Goal: Task Accomplishment & Management: Use online tool/utility

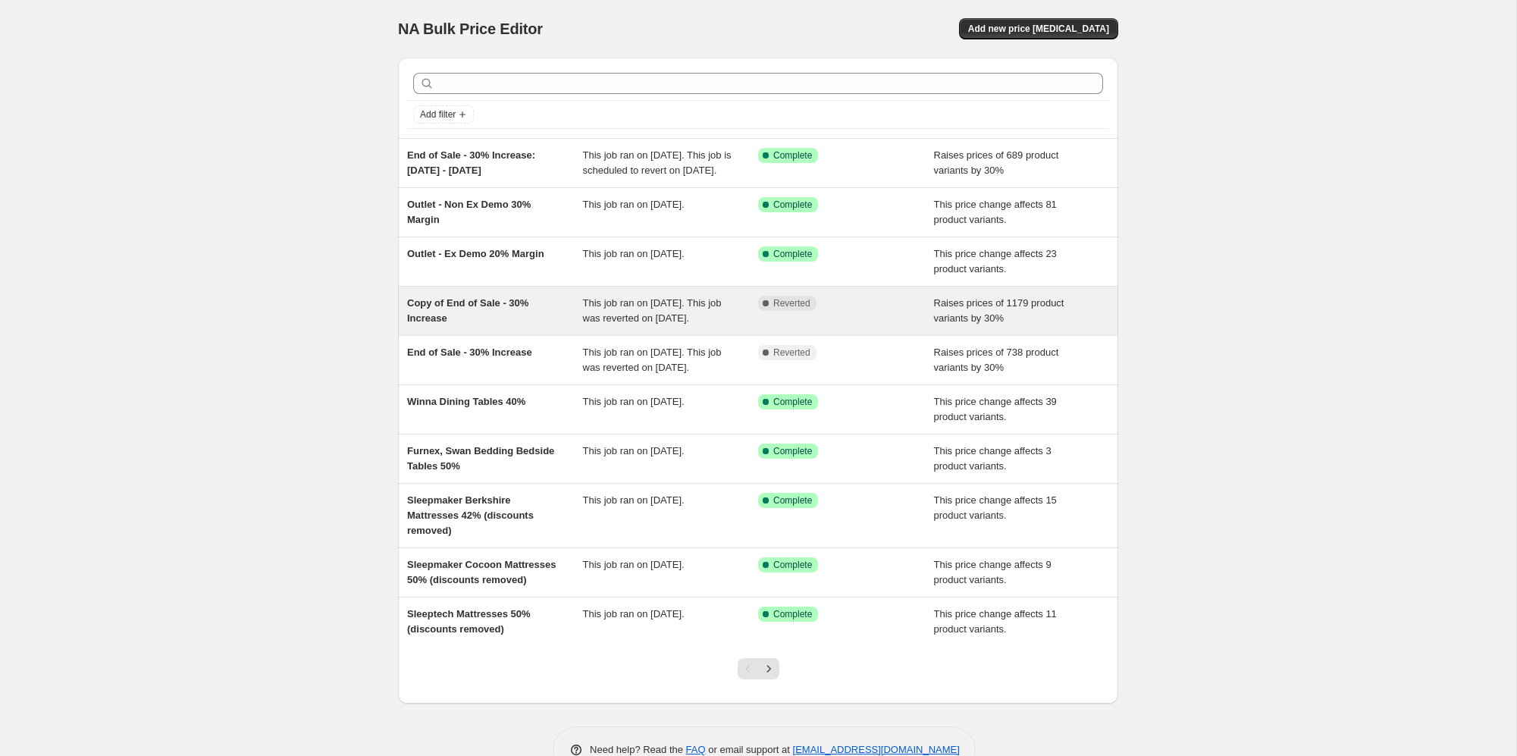
click at [524, 312] on div "Copy of End of Sale - 30% Increase" at bounding box center [495, 311] width 176 height 30
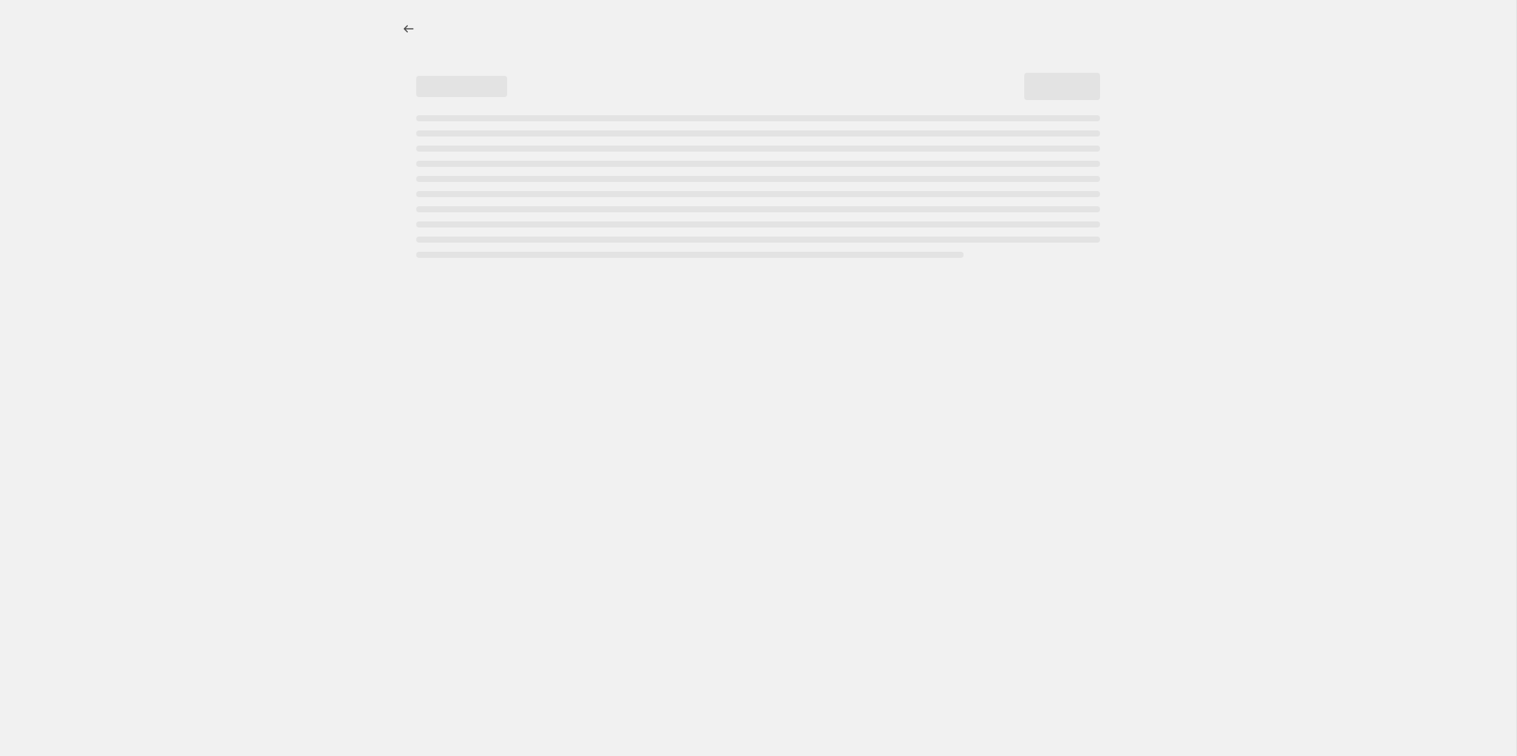
select select "percentage"
select select "remove"
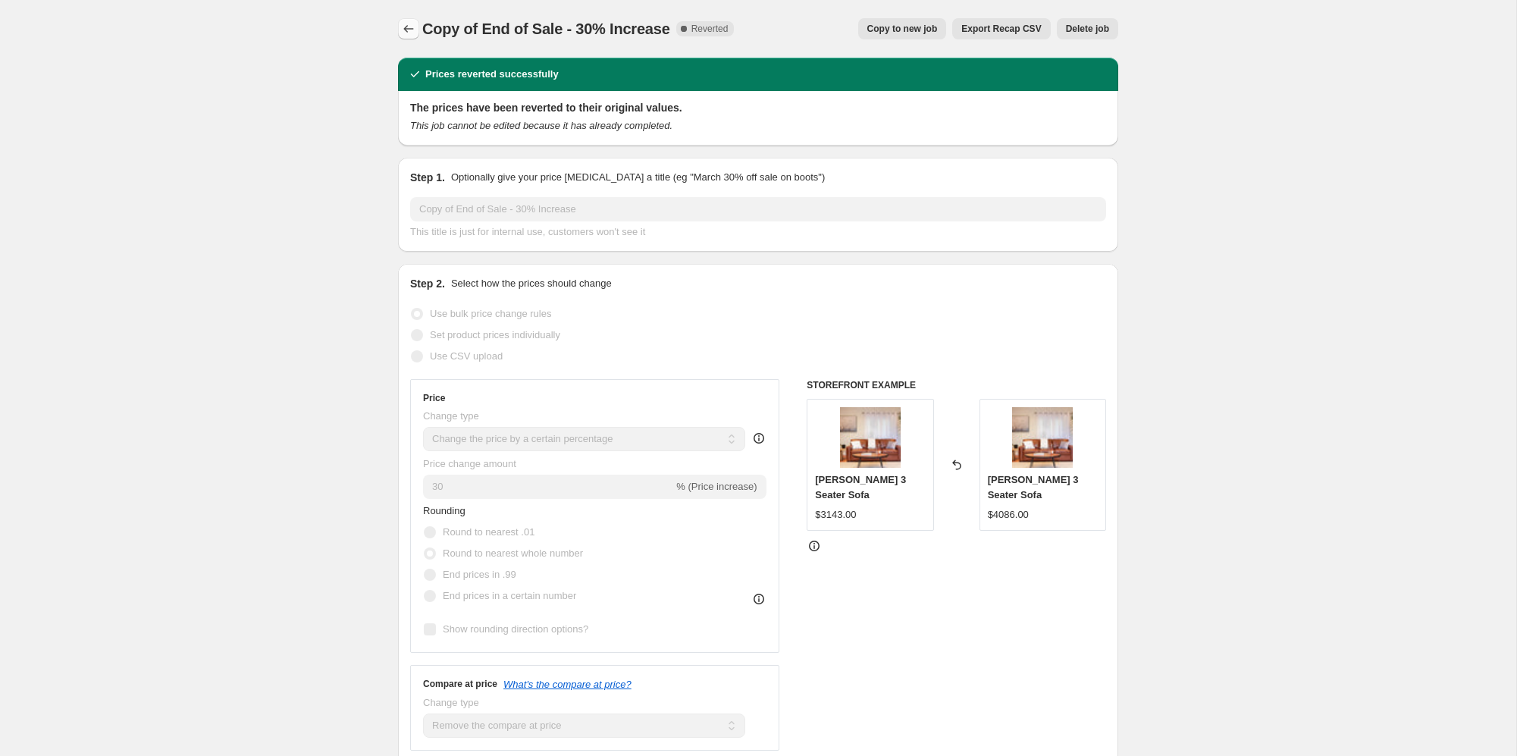
click at [408, 29] on icon "Price change jobs" at bounding box center [408, 28] width 15 height 15
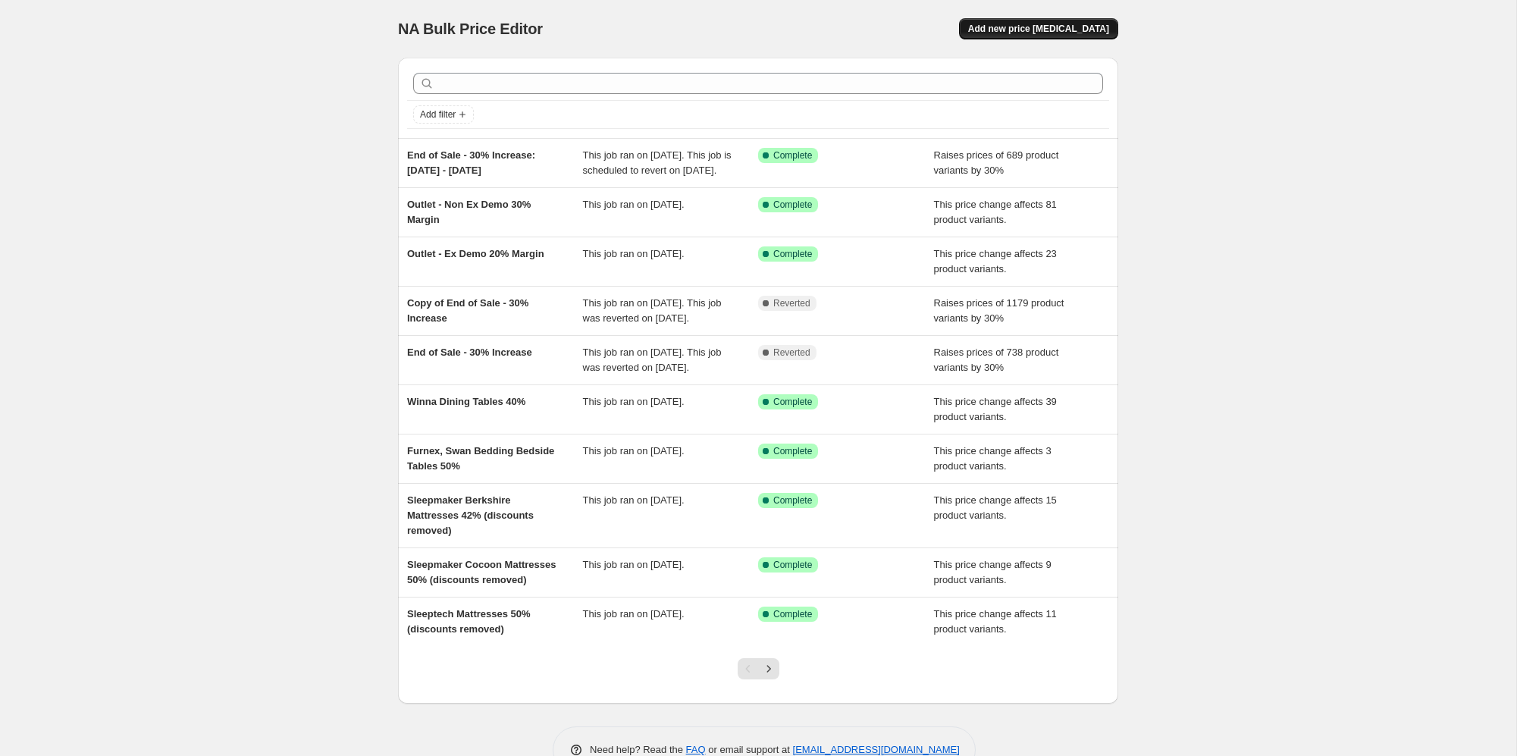
click at [1090, 26] on span "Add new price [MEDICAL_DATA]" at bounding box center [1038, 29] width 141 height 12
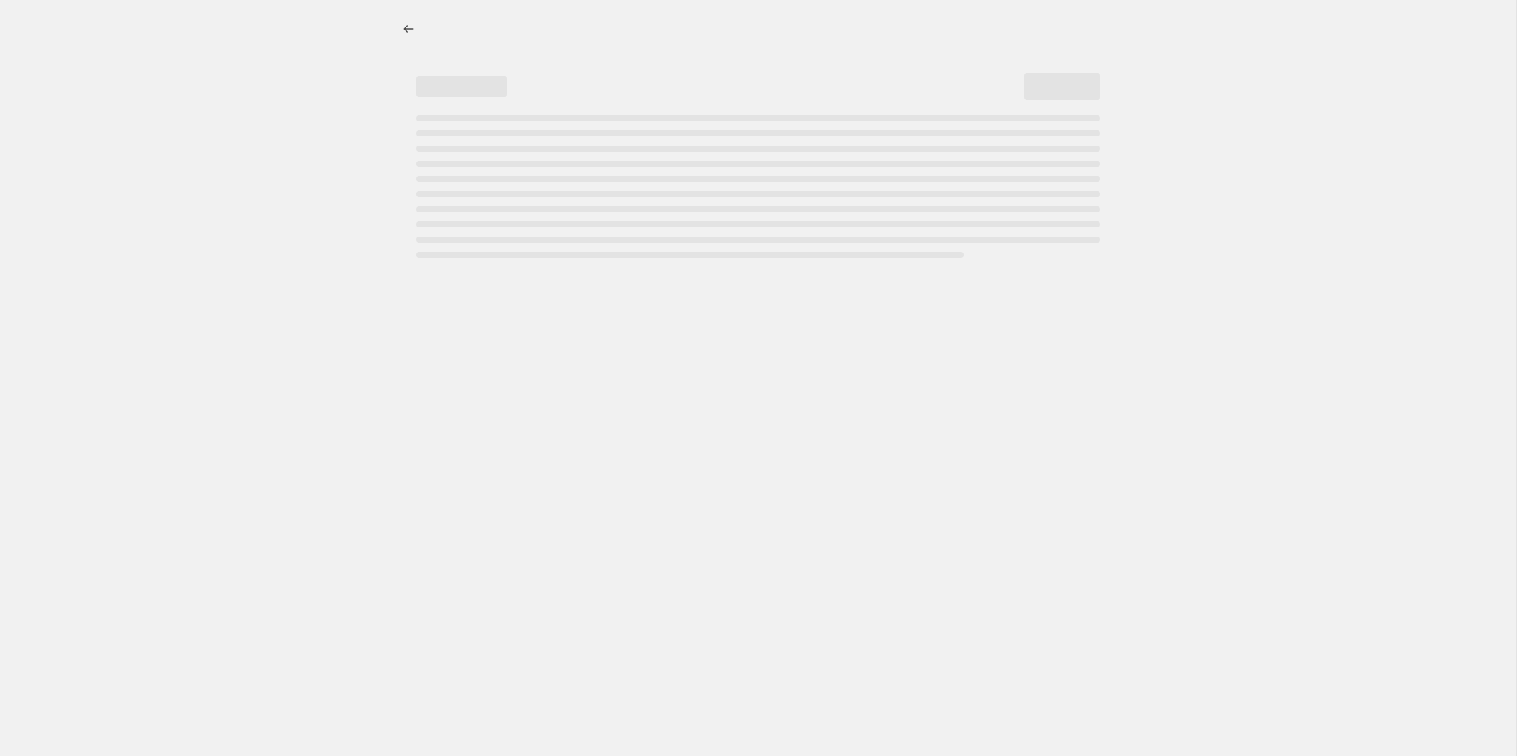
select select "percentage"
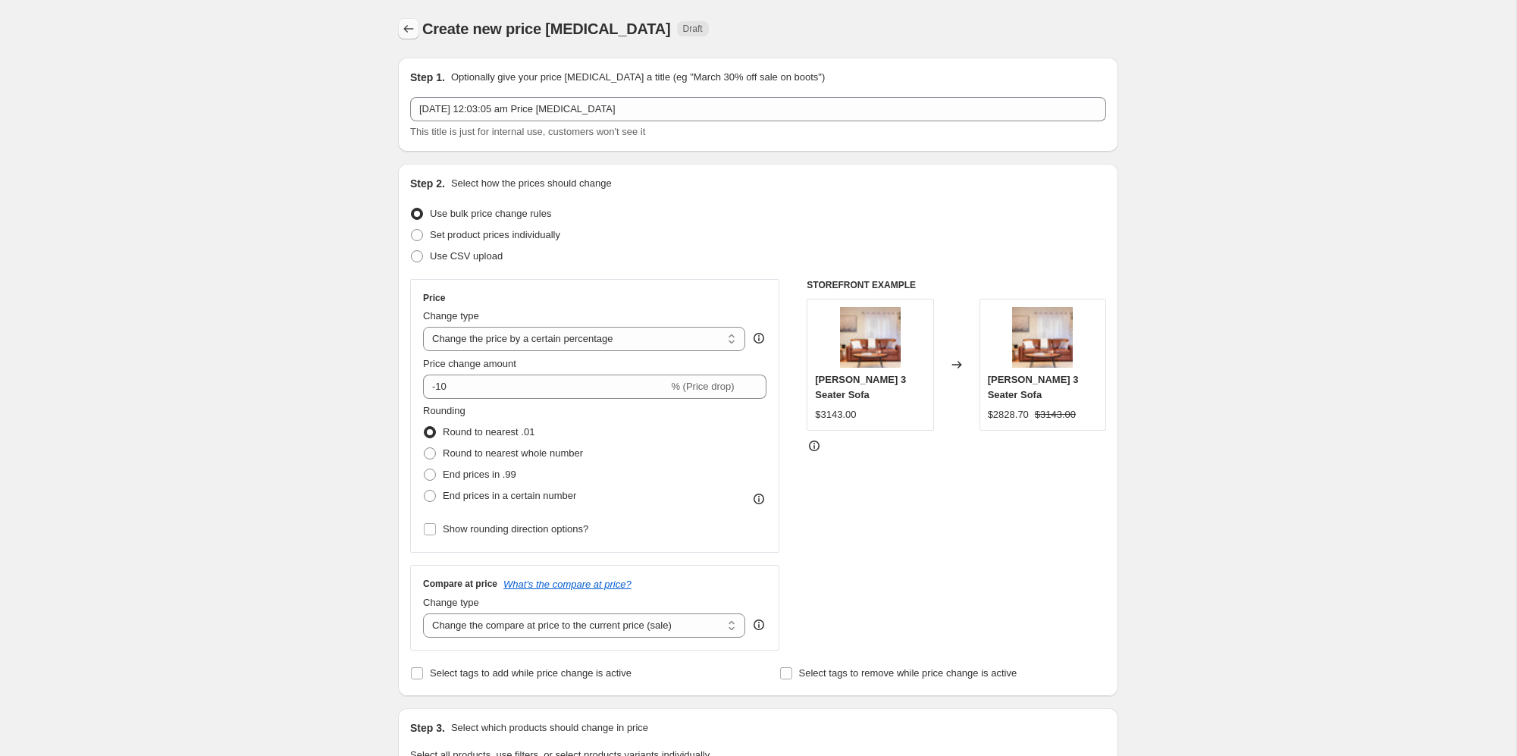
click at [402, 29] on icon "Price change jobs" at bounding box center [408, 28] width 15 height 15
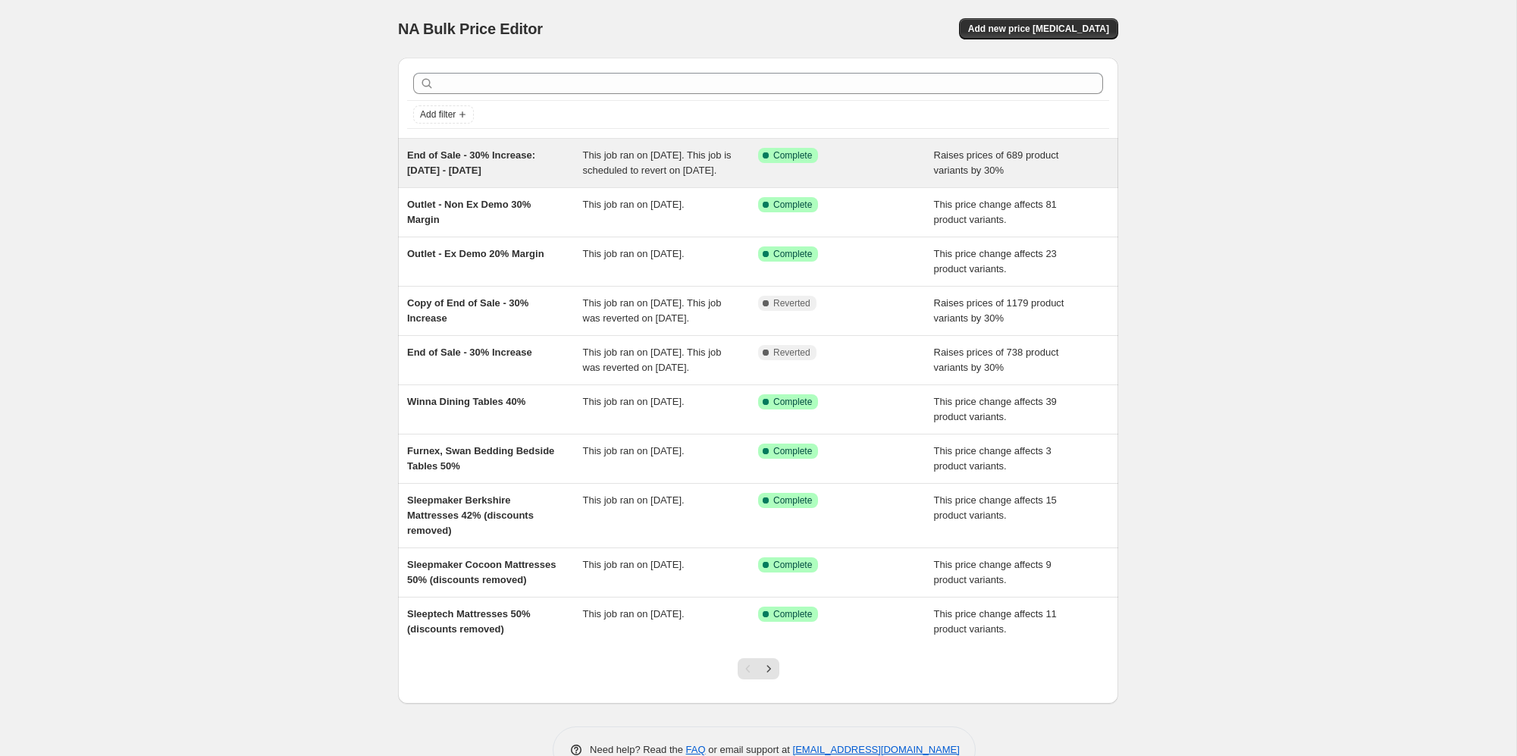
click at [529, 172] on div "End of Sale - 30% Increase: [DATE] - [DATE]" at bounding box center [495, 163] width 176 height 30
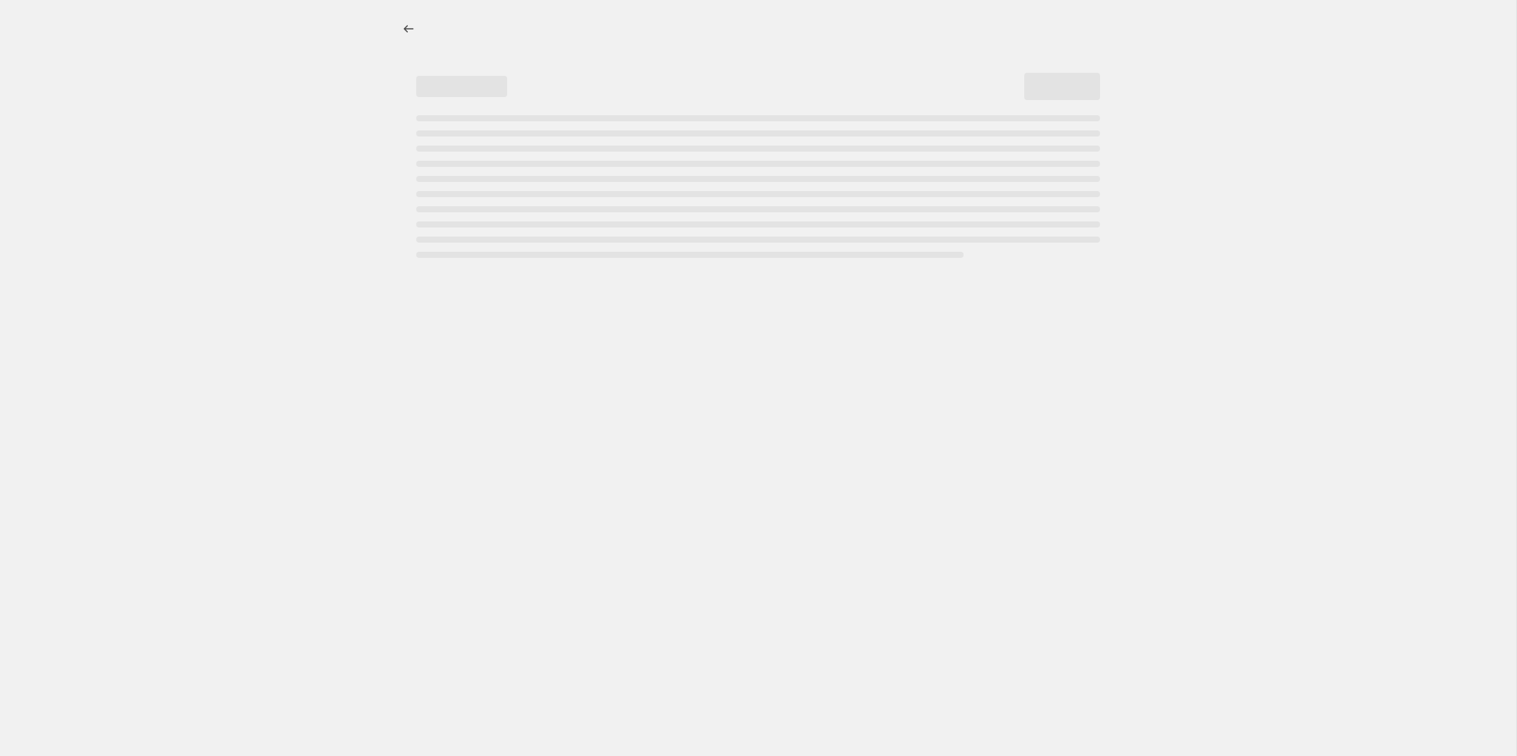
select select "percentage"
select select "no_change"
select select "product_status"
select select "tag"
select select "not_equal"
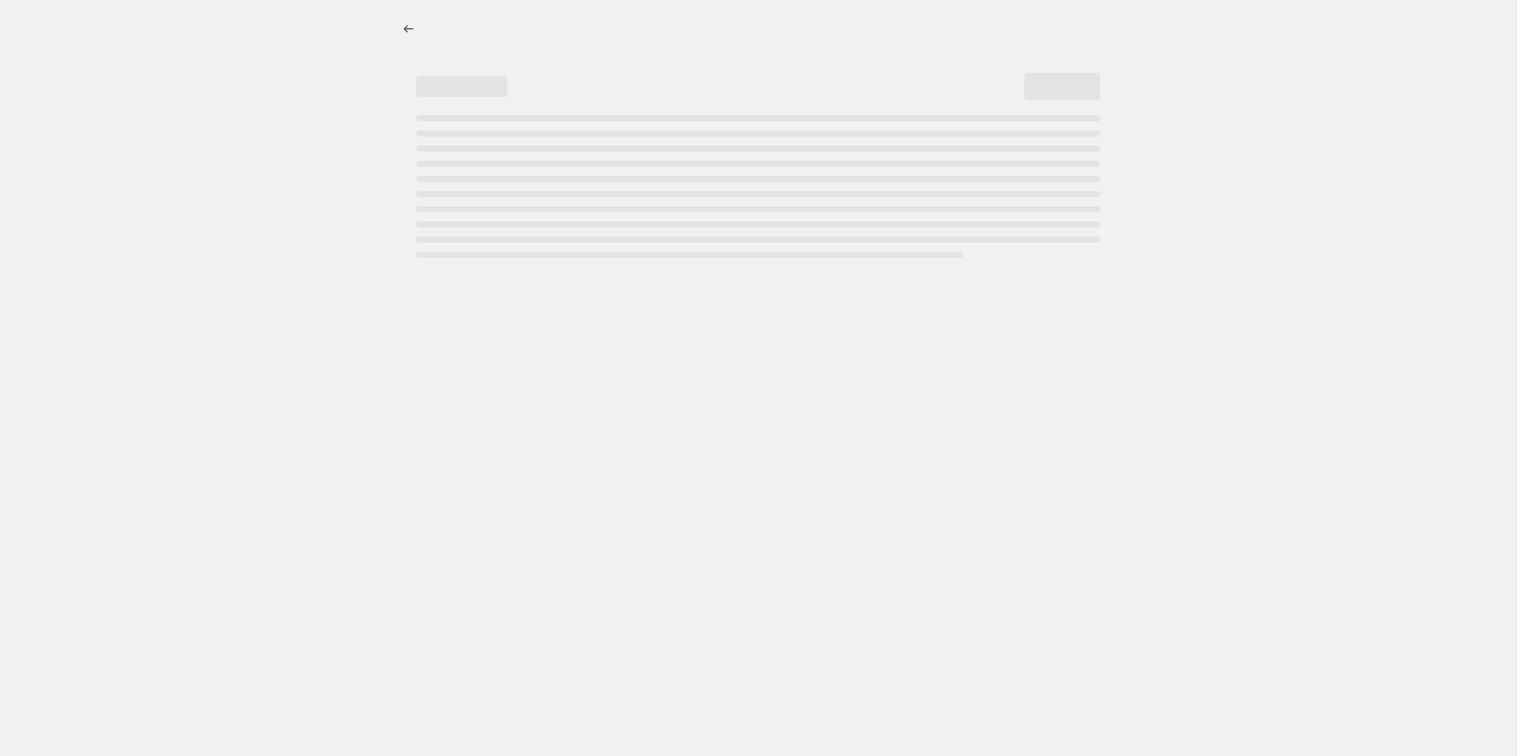
select select "tag"
select select "not_equal"
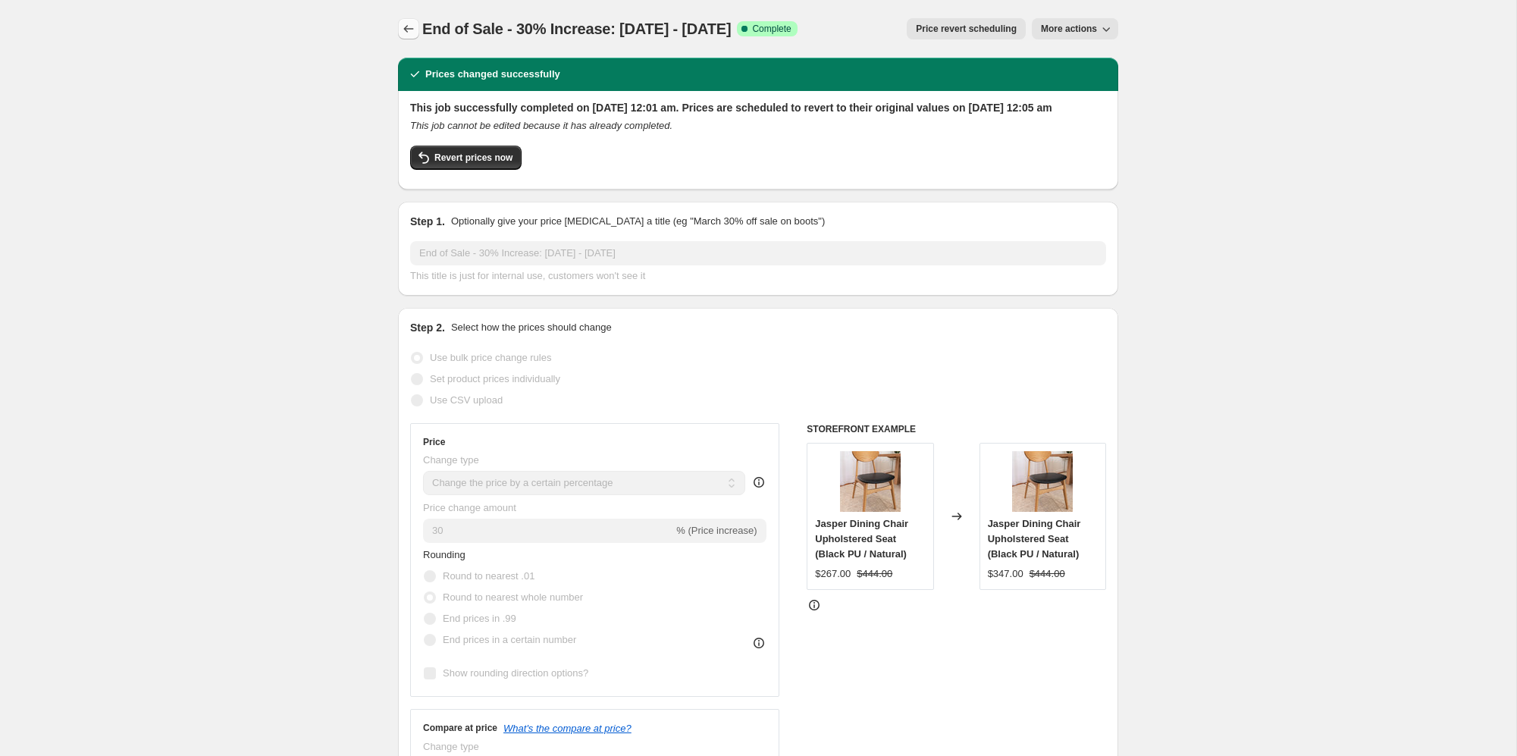
click at [403, 24] on icon "Price change jobs" at bounding box center [408, 28] width 15 height 15
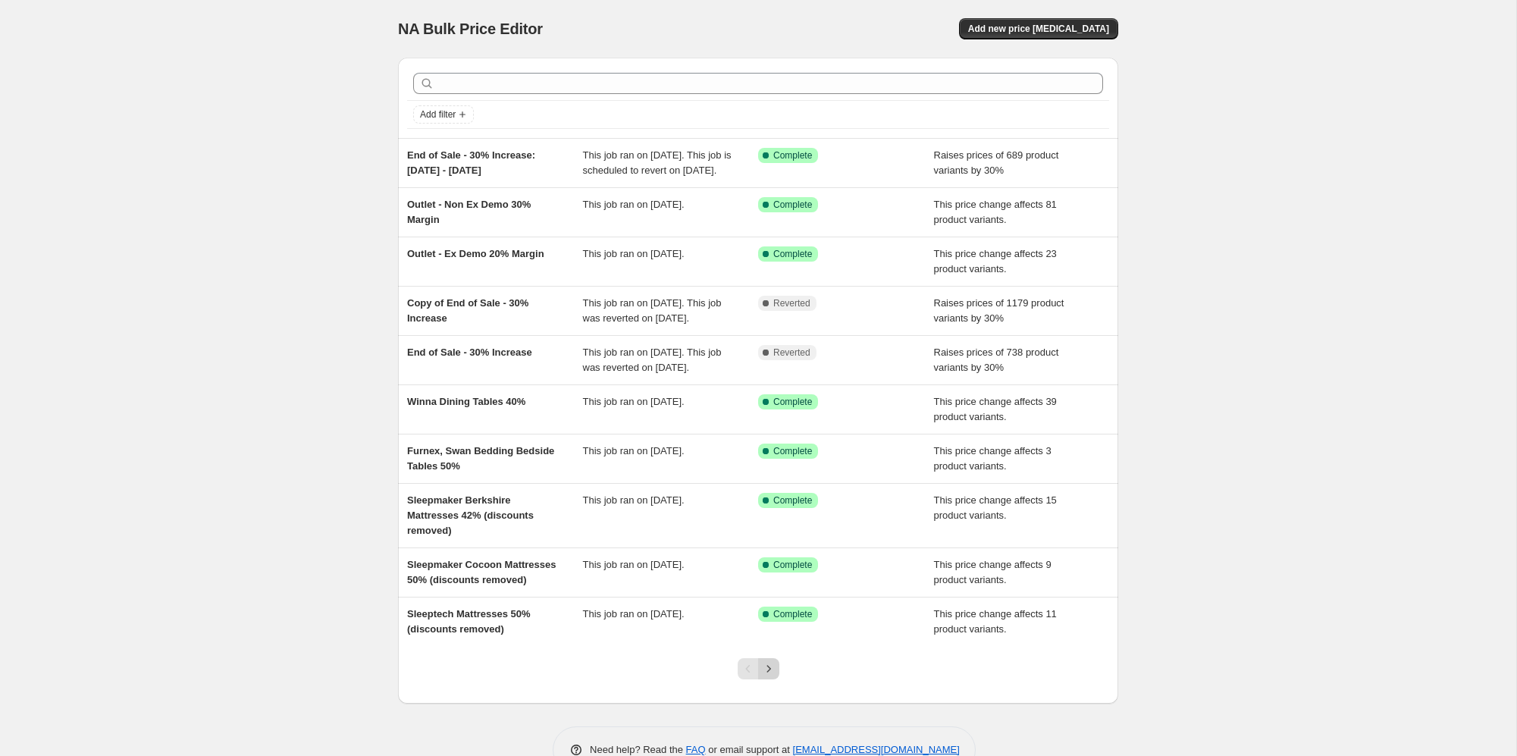
click at [765, 679] on button "Next" at bounding box center [768, 668] width 21 height 21
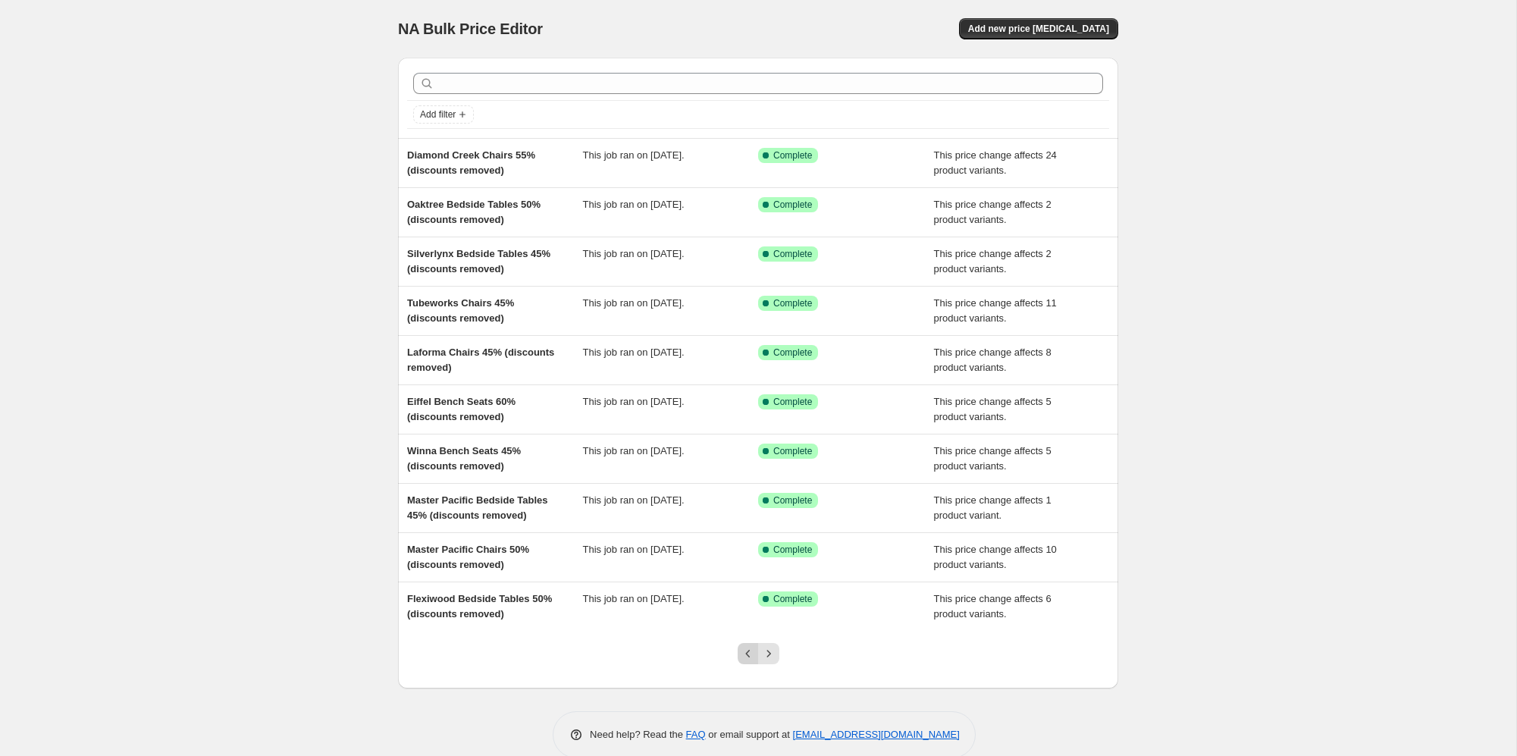
click at [745, 657] on icon "Previous" at bounding box center [748, 653] width 15 height 15
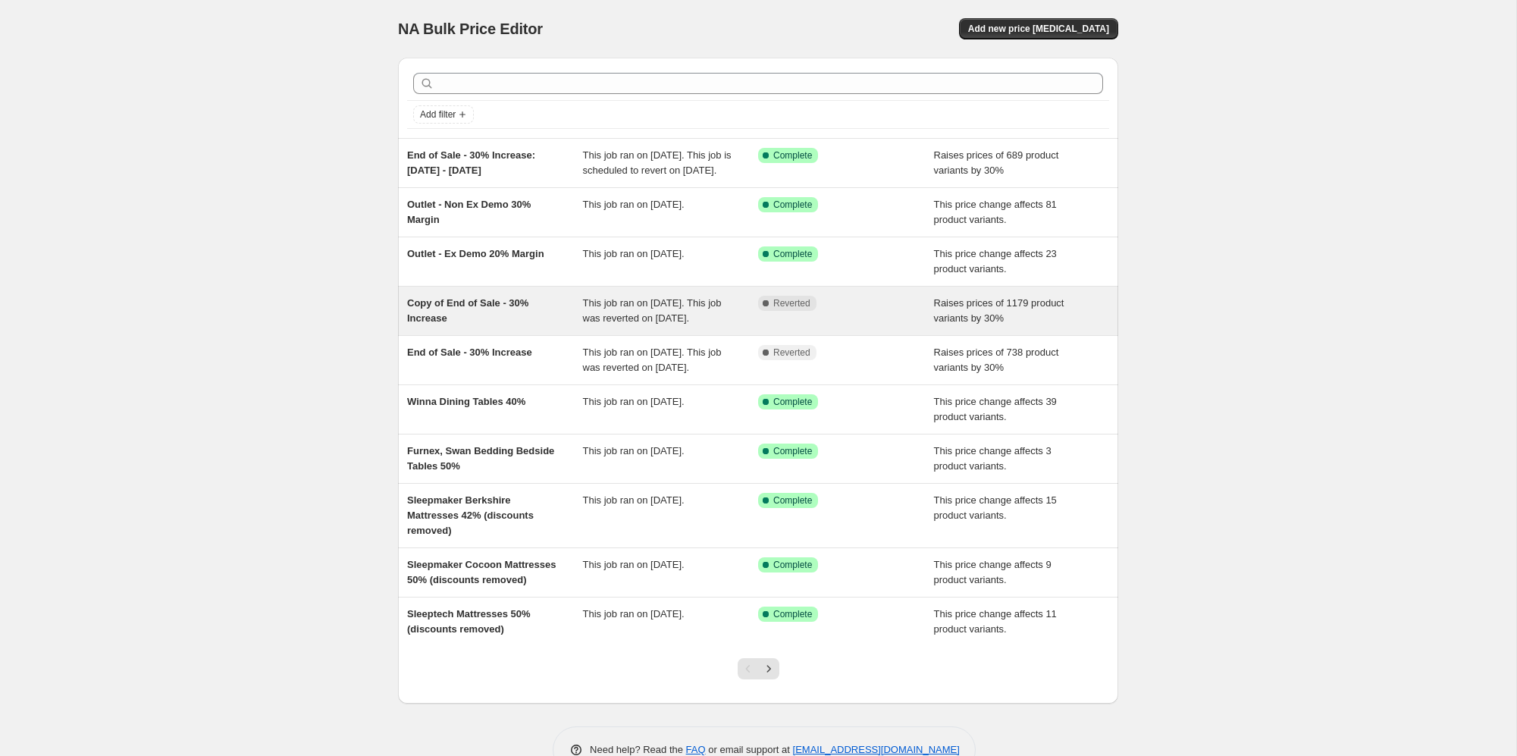
click at [669, 326] on div "This job ran on [DATE]. This job was reverted on [DATE]." at bounding box center [671, 311] width 176 height 30
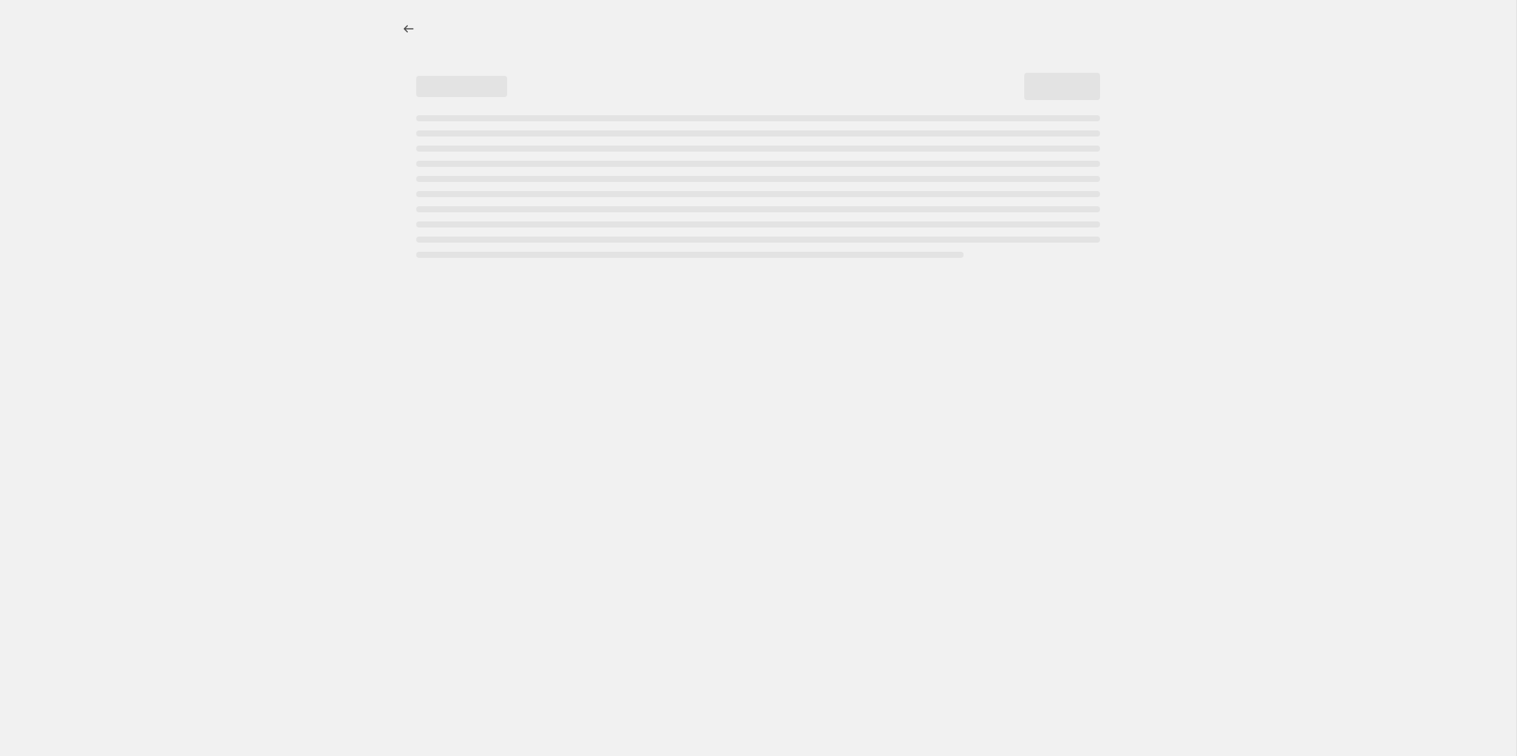
select select "percentage"
select select "remove"
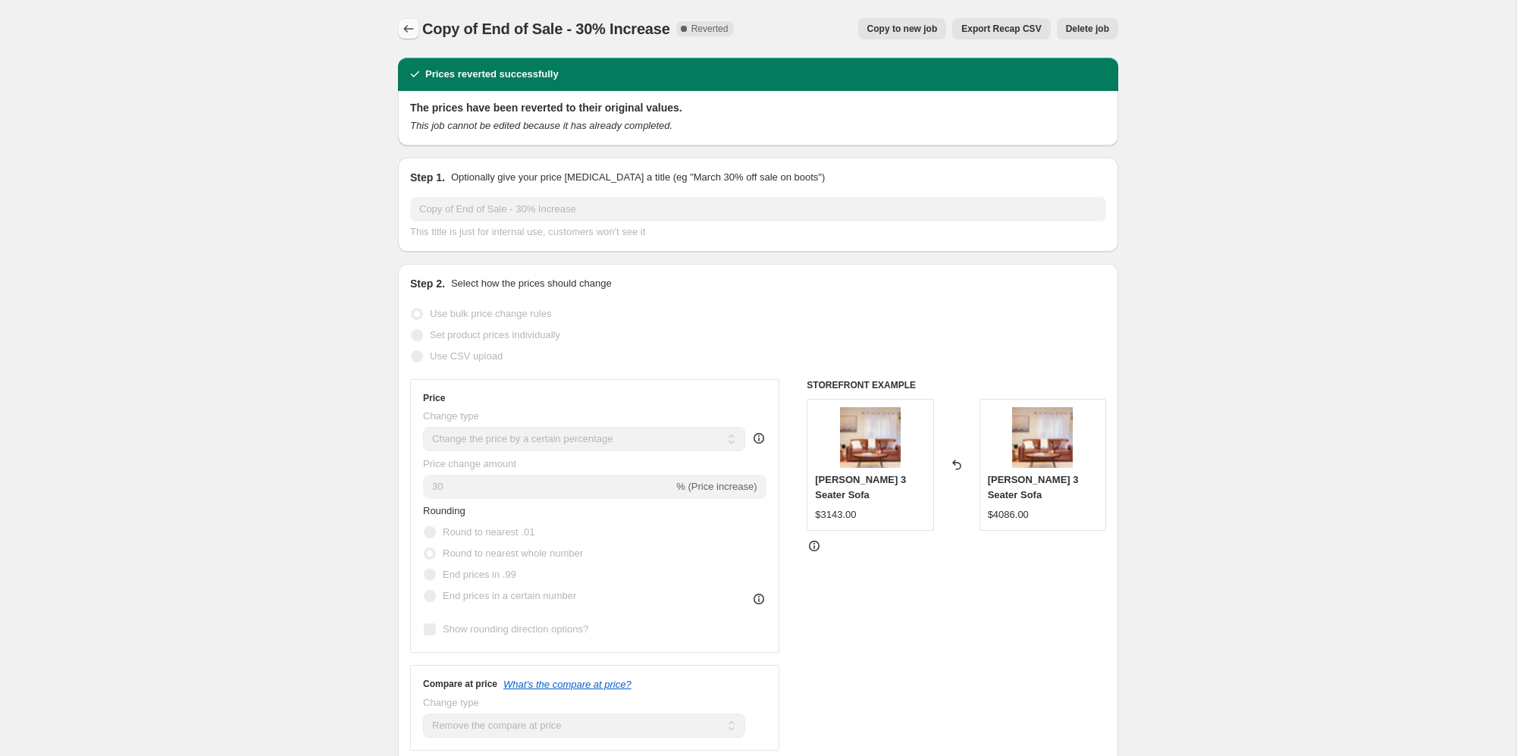
click at [403, 30] on icon "Price change jobs" at bounding box center [408, 28] width 15 height 15
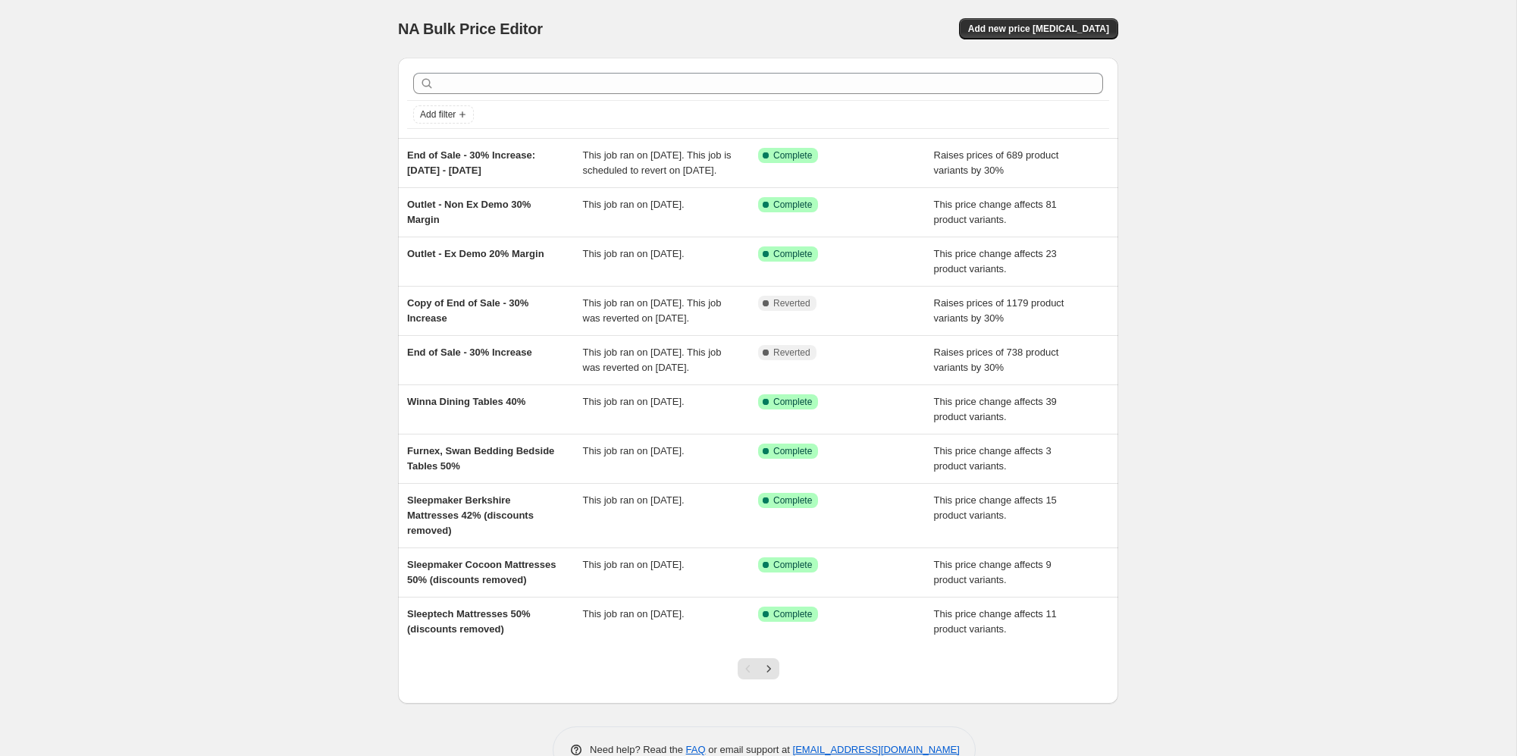
click at [1063, 12] on div "NA Bulk Price Editor. This page is ready NA Bulk Price Editor Add new price cha…" at bounding box center [758, 29] width 720 height 58
click at [1061, 25] on span "Add new price [MEDICAL_DATA]" at bounding box center [1038, 29] width 141 height 12
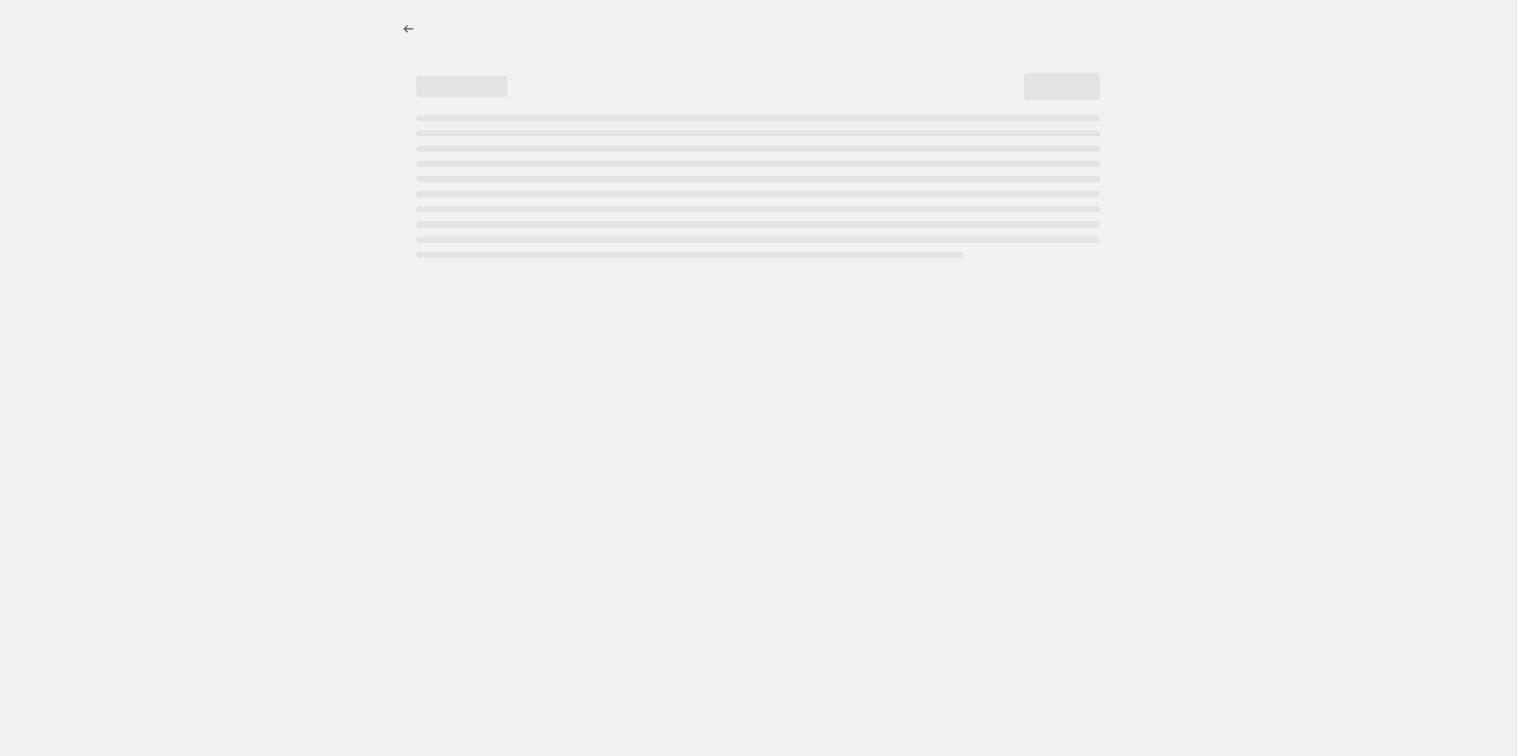
select select "percentage"
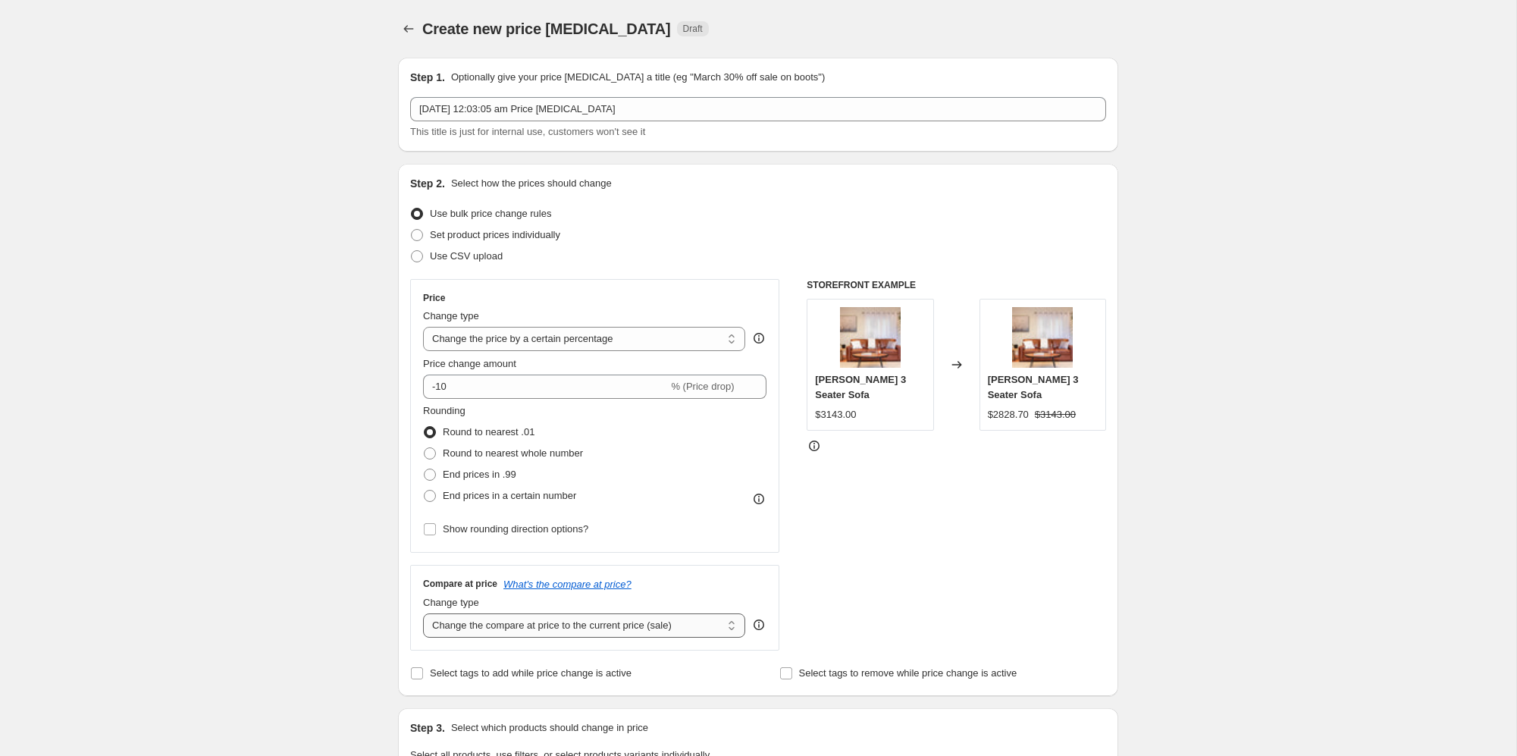
select select "remove"
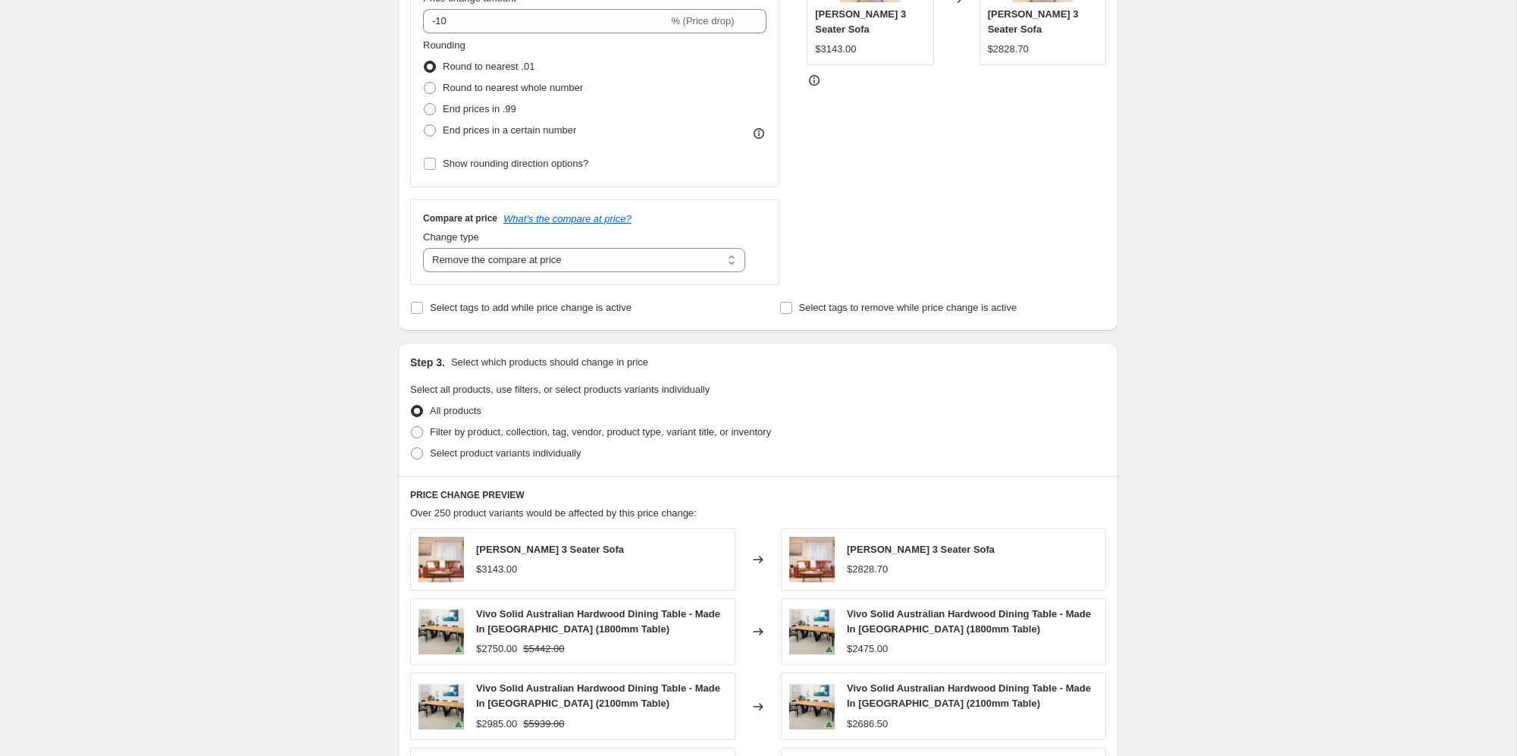
scroll to position [444, 0]
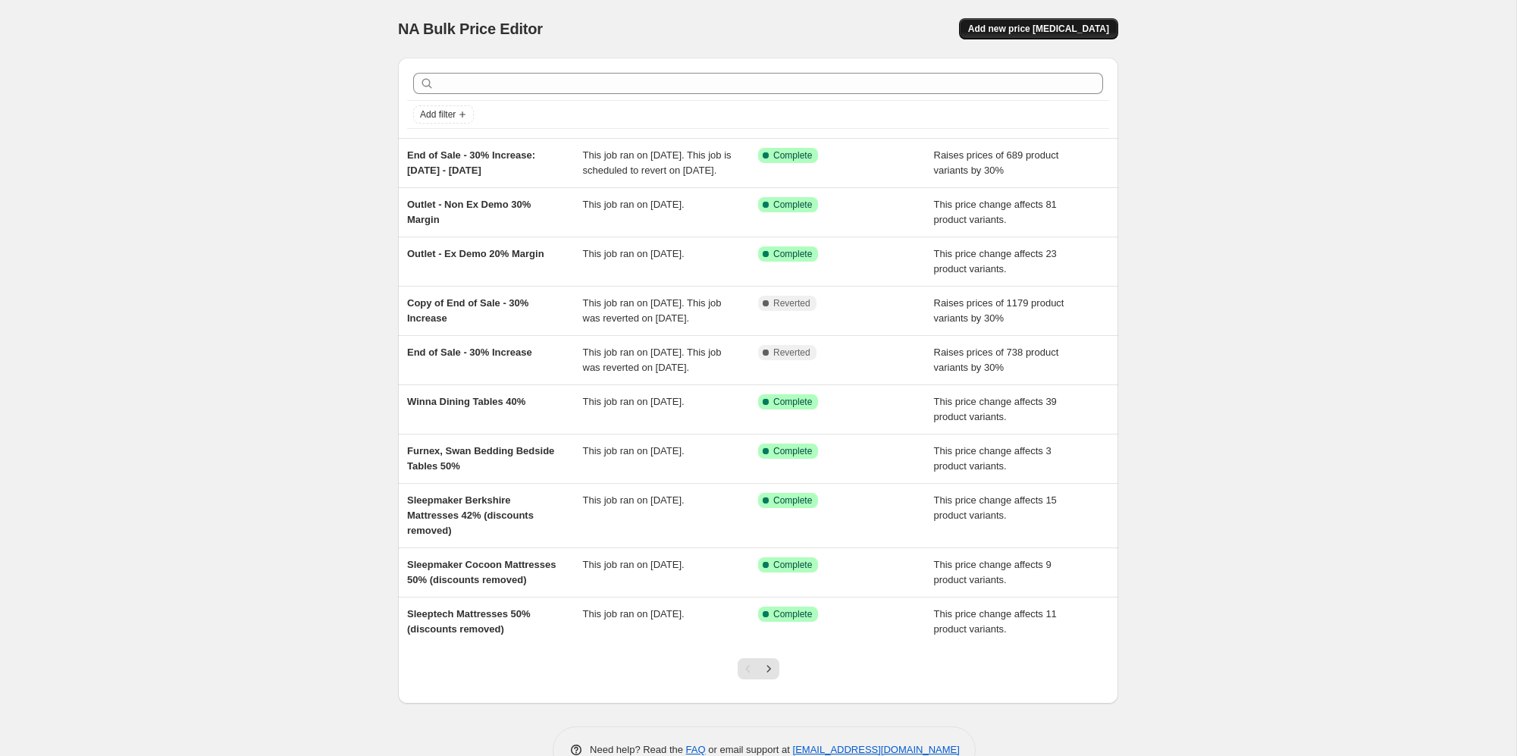
click at [1089, 28] on span "Add new price [MEDICAL_DATA]" at bounding box center [1038, 29] width 141 height 12
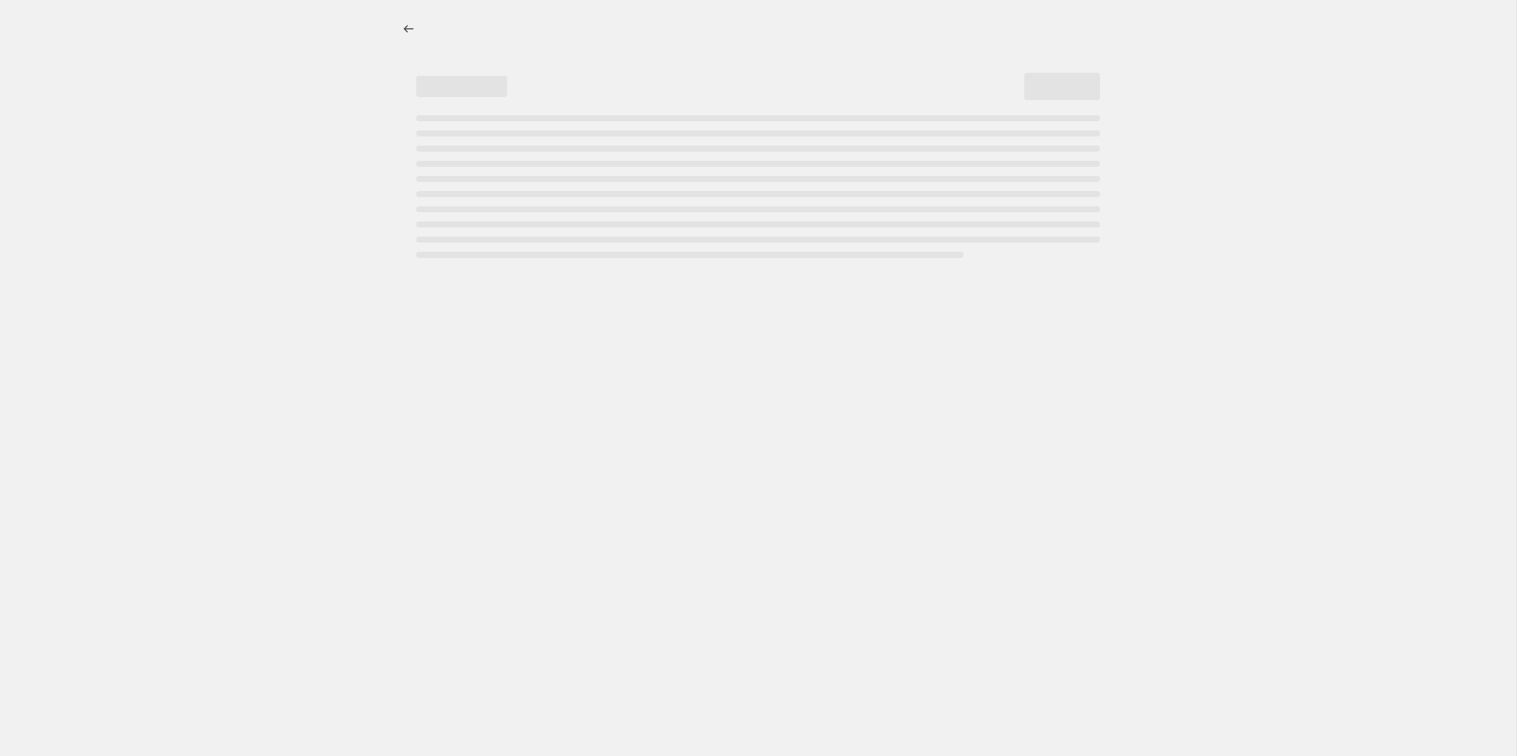
select select "percentage"
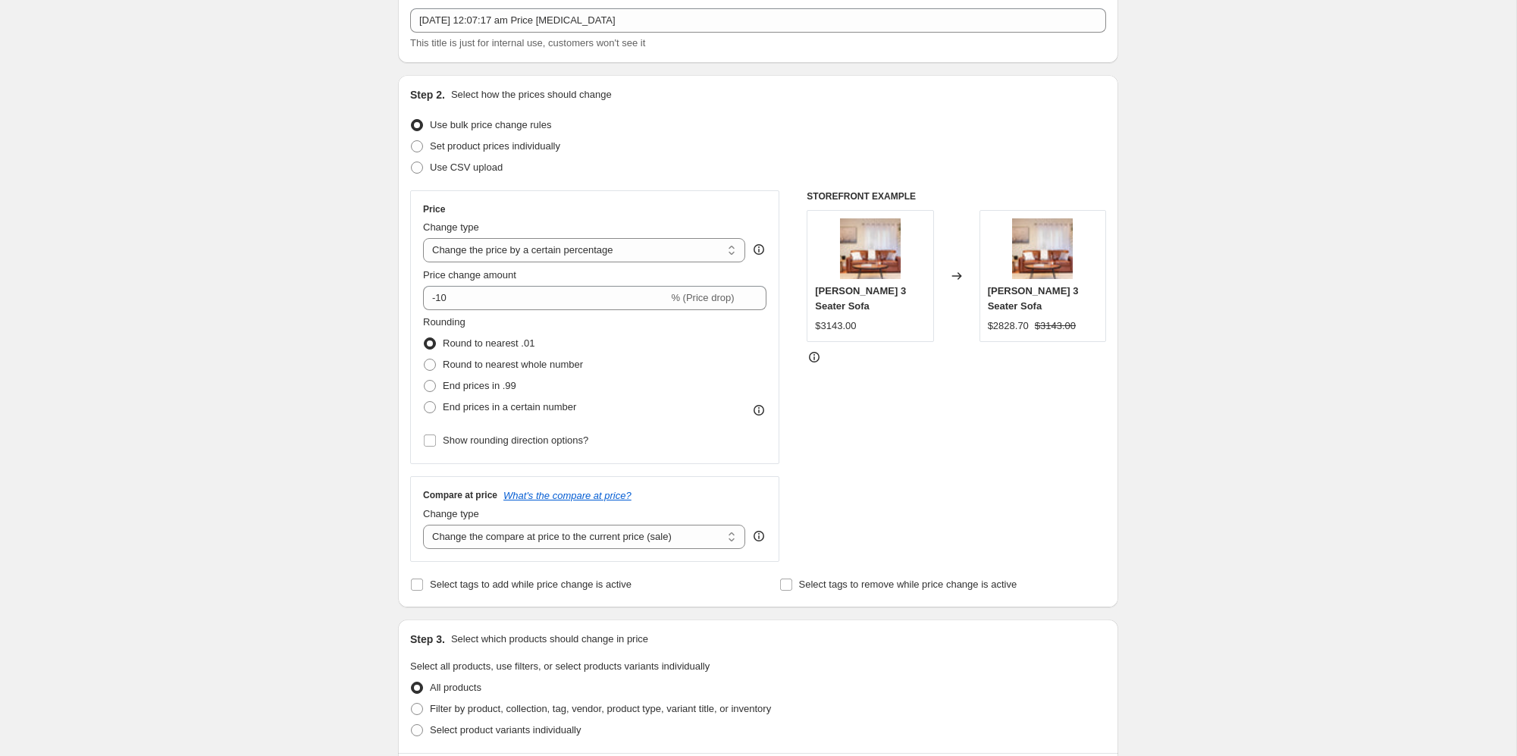
scroll to position [88, 0]
select select "remove"
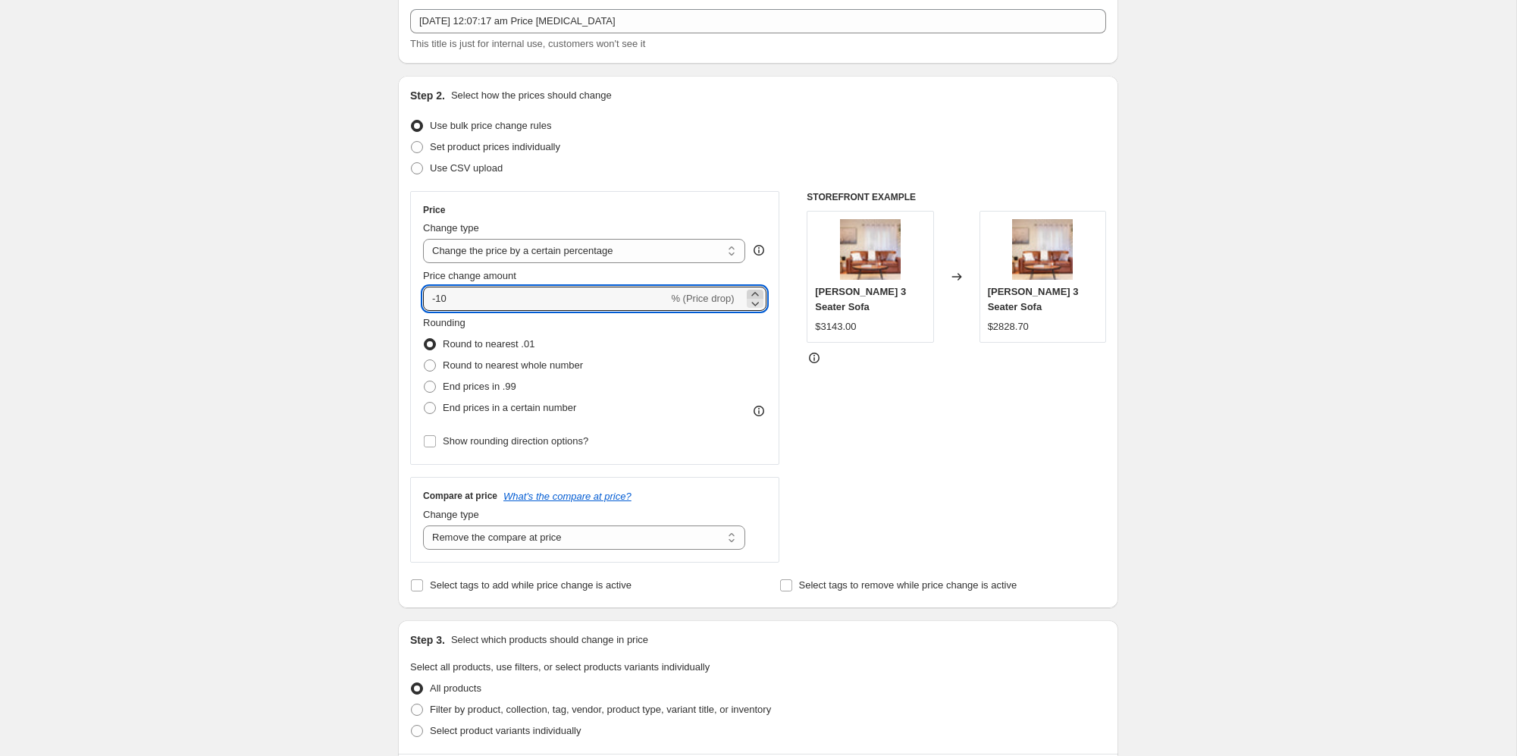
click at [753, 293] on icon at bounding box center [755, 294] width 15 height 15
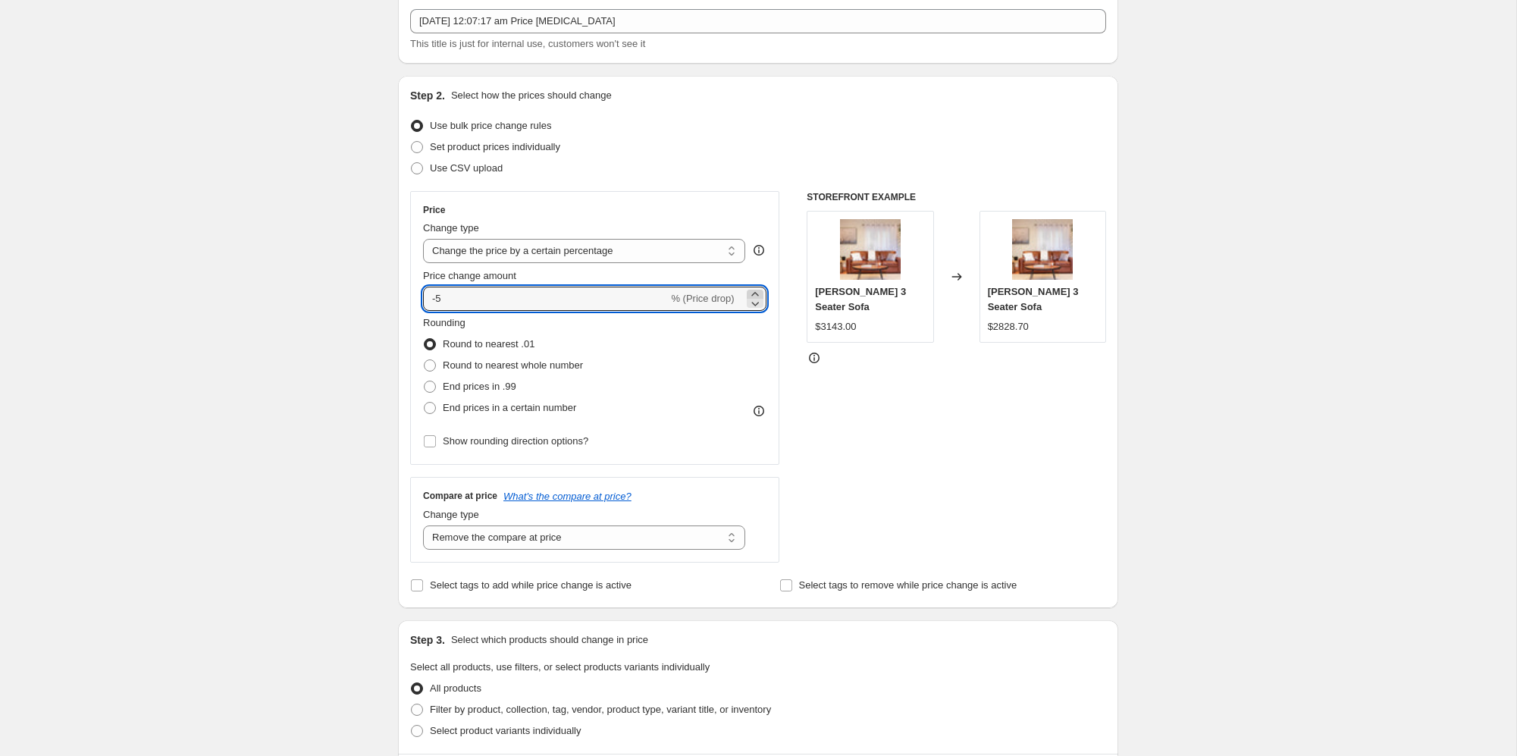
click at [753, 293] on icon at bounding box center [755, 294] width 15 height 15
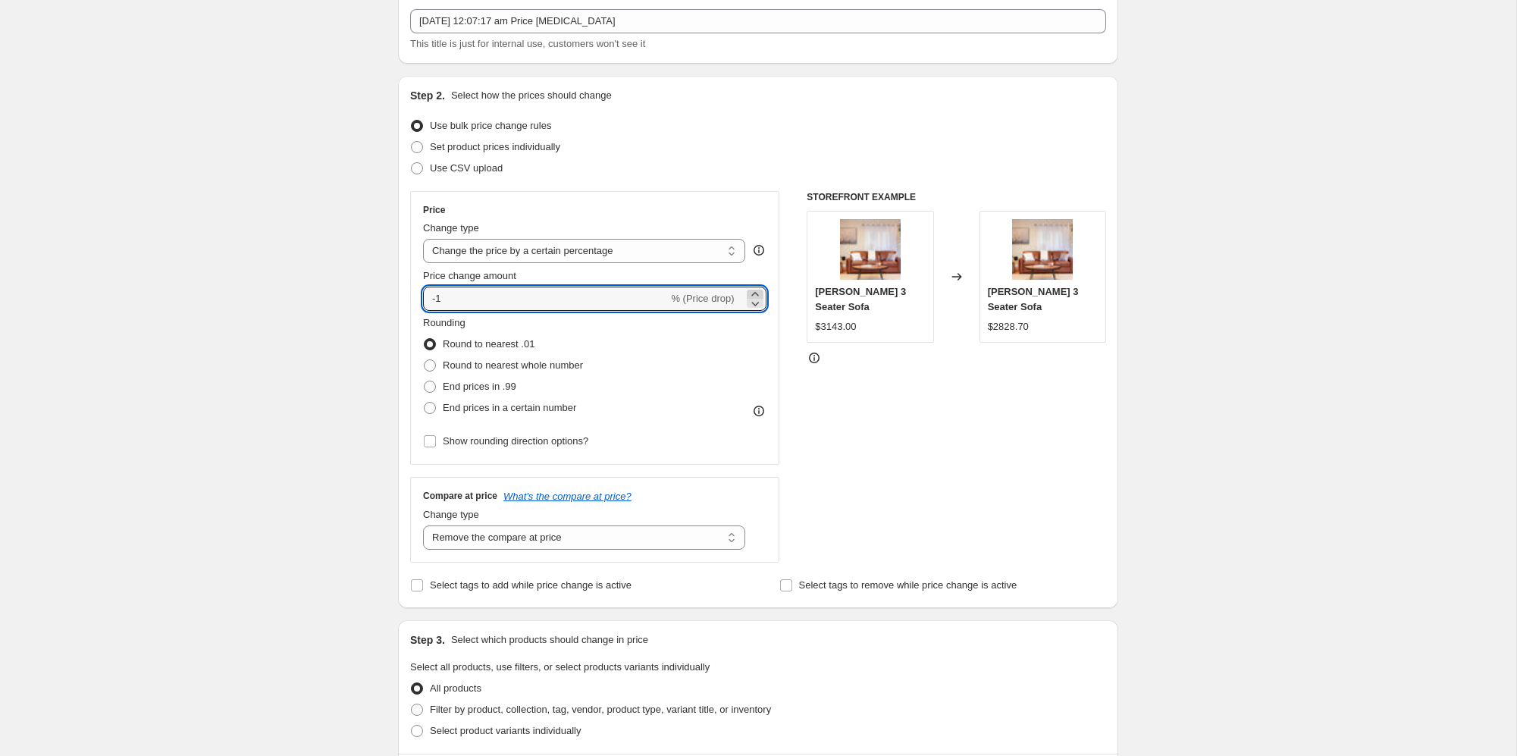
type input "0"
click at [161, 331] on div "Create new price [MEDICAL_DATA]. This page is ready Create new price [MEDICAL_D…" at bounding box center [758, 679] width 1516 height 1535
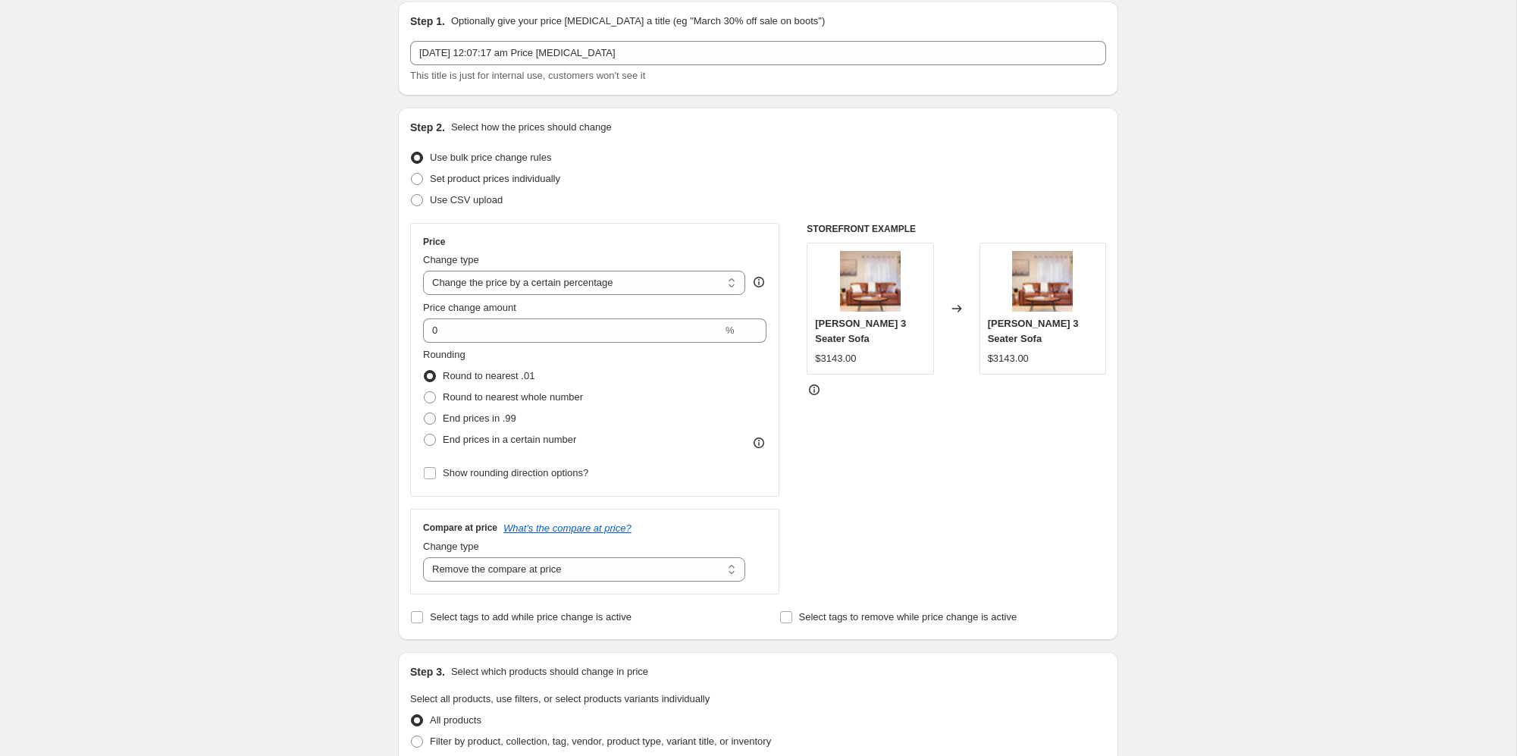
scroll to position [241, 0]
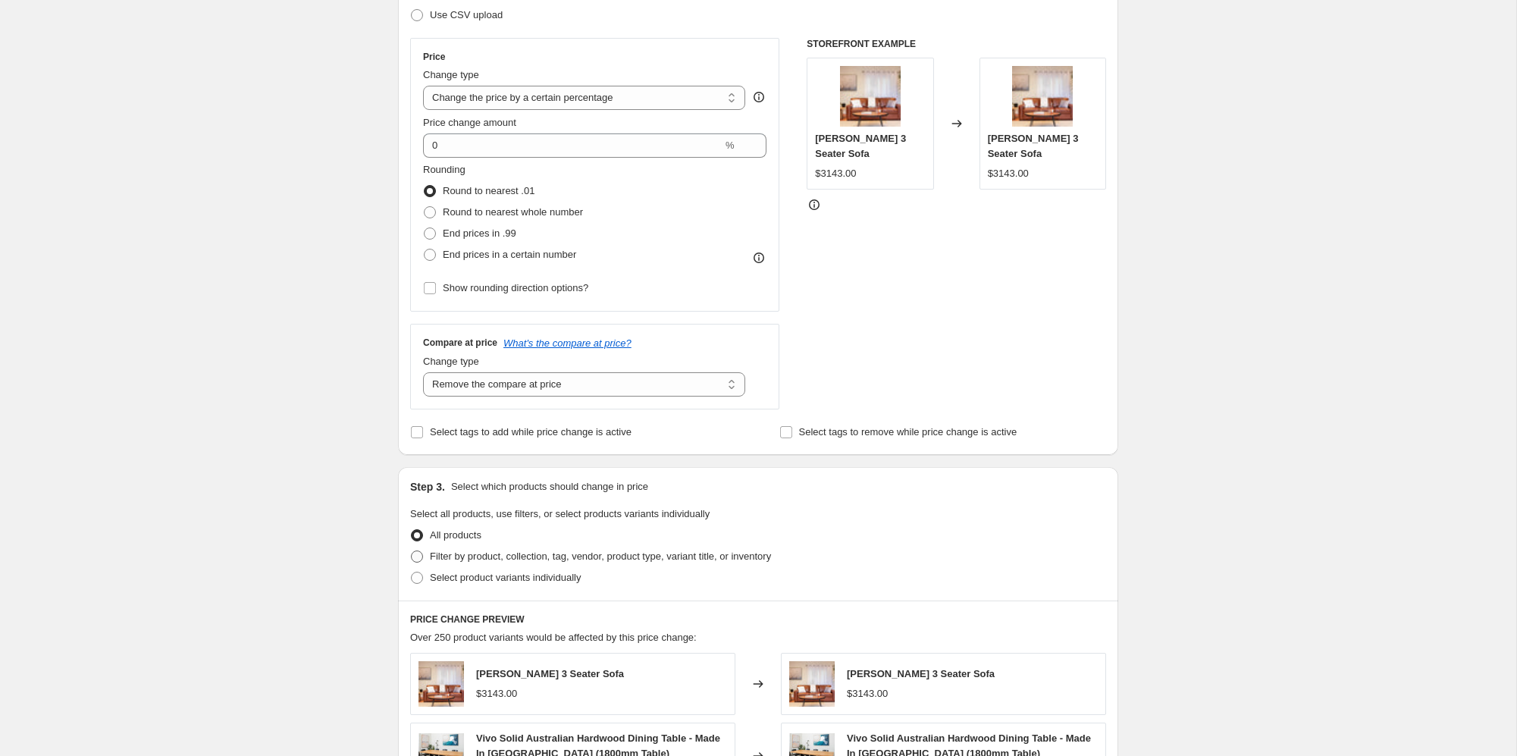
click at [508, 556] on span "Filter by product, collection, tag, vendor, product type, variant title, or inv…" at bounding box center [600, 555] width 341 height 11
click at [412, 551] on input "Filter by product, collection, tag, vendor, product type, variant title, or inv…" at bounding box center [411, 550] width 1 height 1
radio input "true"
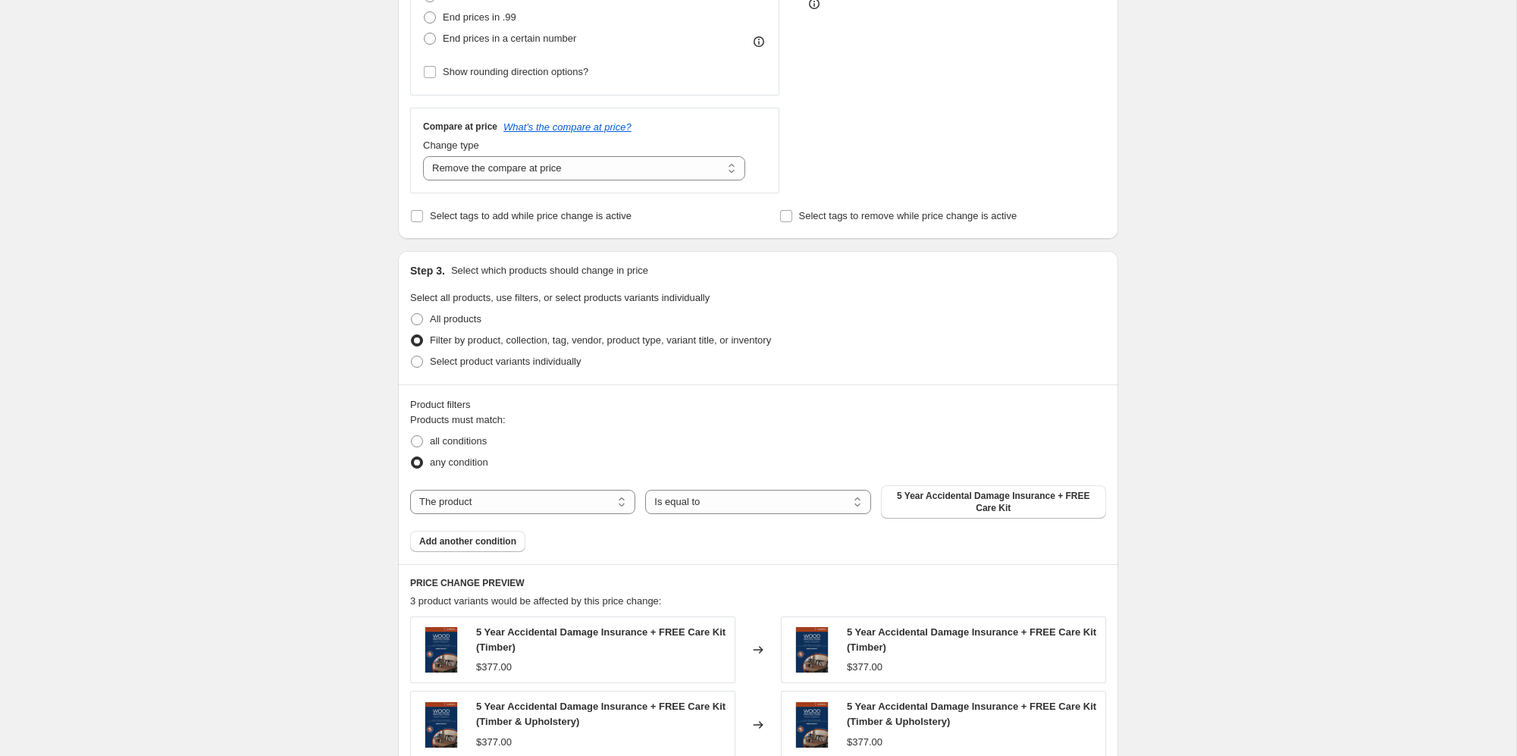
scroll to position [456, 0]
click at [430, 444] on span "all conditions" at bounding box center [458, 441] width 57 height 11
click at [412, 437] on input "all conditions" at bounding box center [411, 436] width 1 height 1
radio input "true"
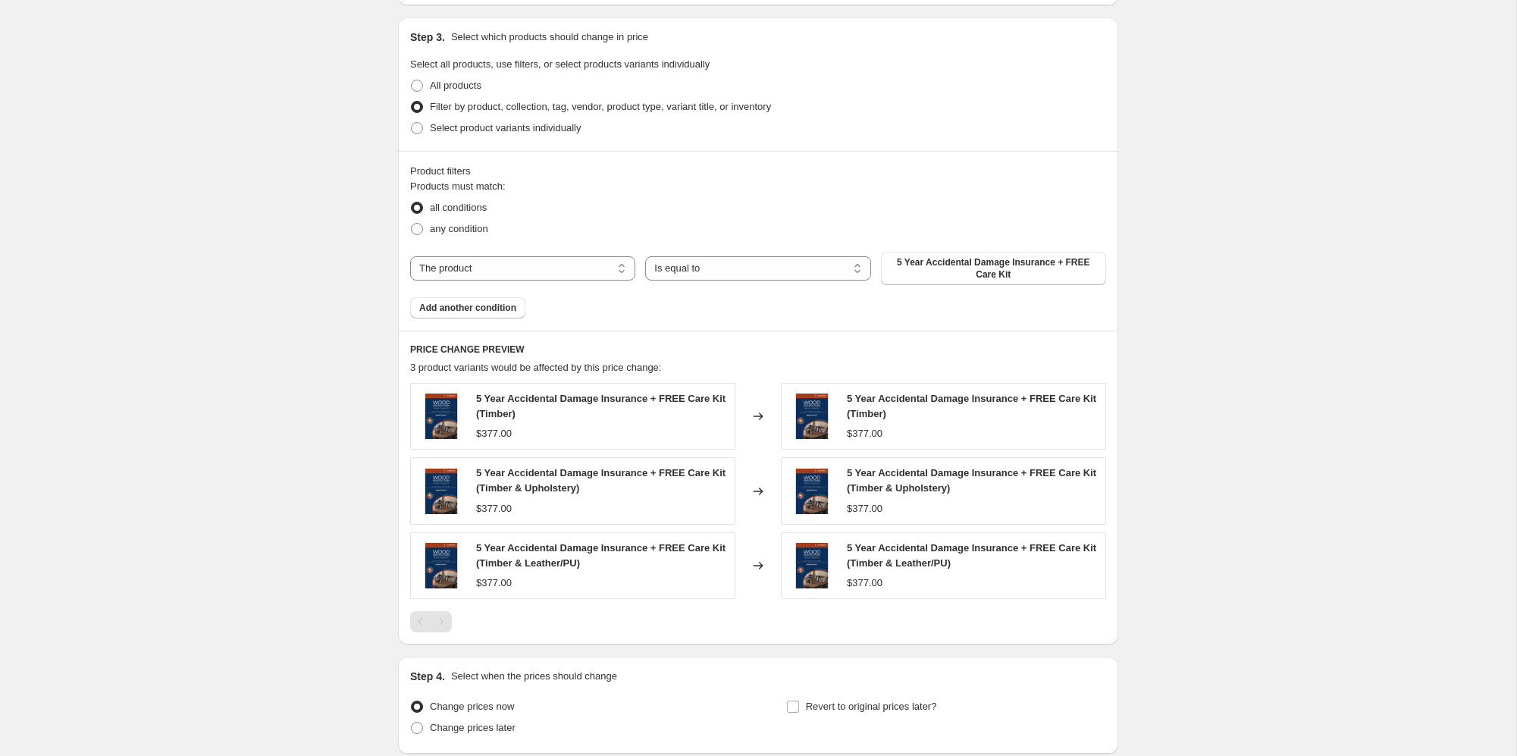
scroll to position [666, 0]
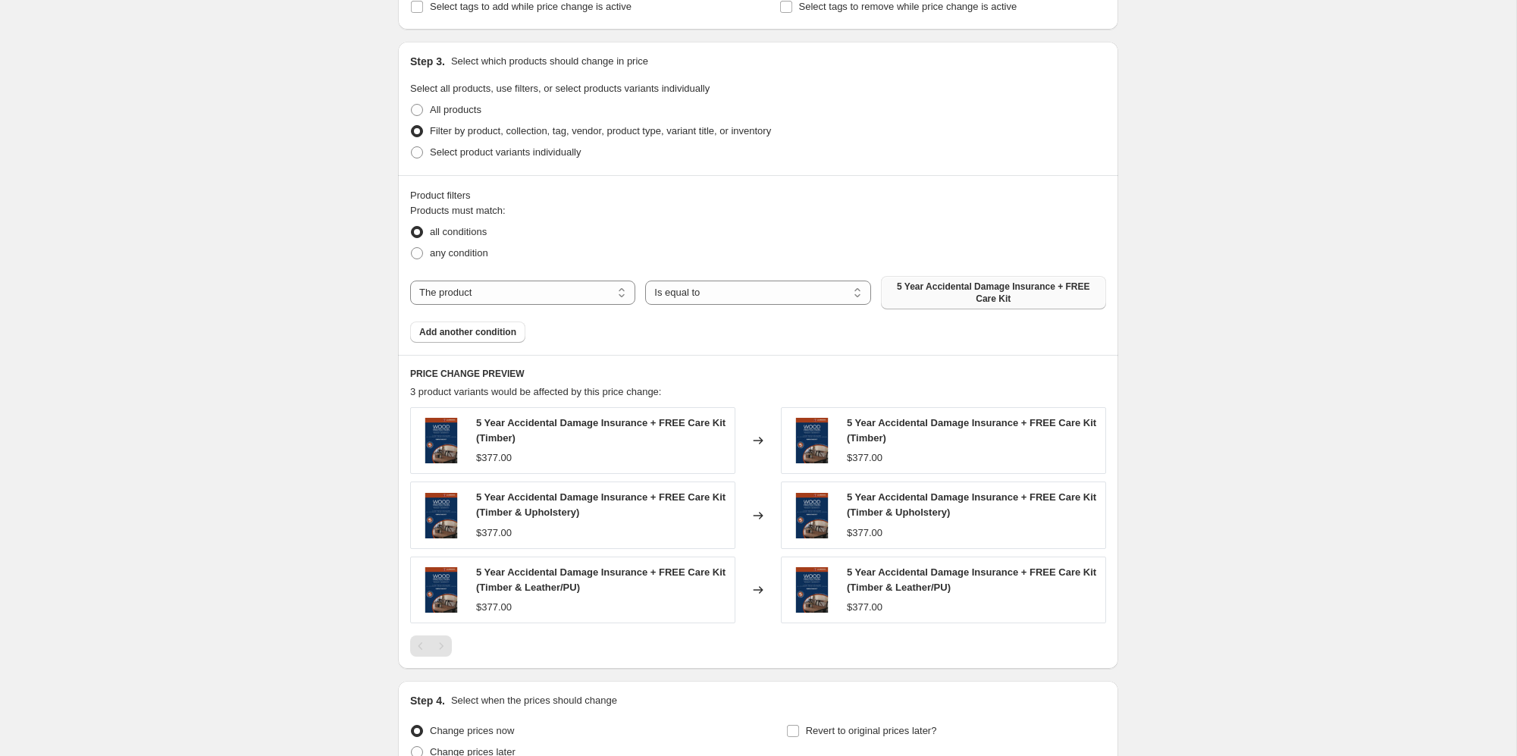
click at [1009, 286] on span "5 Year Accidental Damage Insurance + FREE Care Kit" at bounding box center [993, 293] width 207 height 24
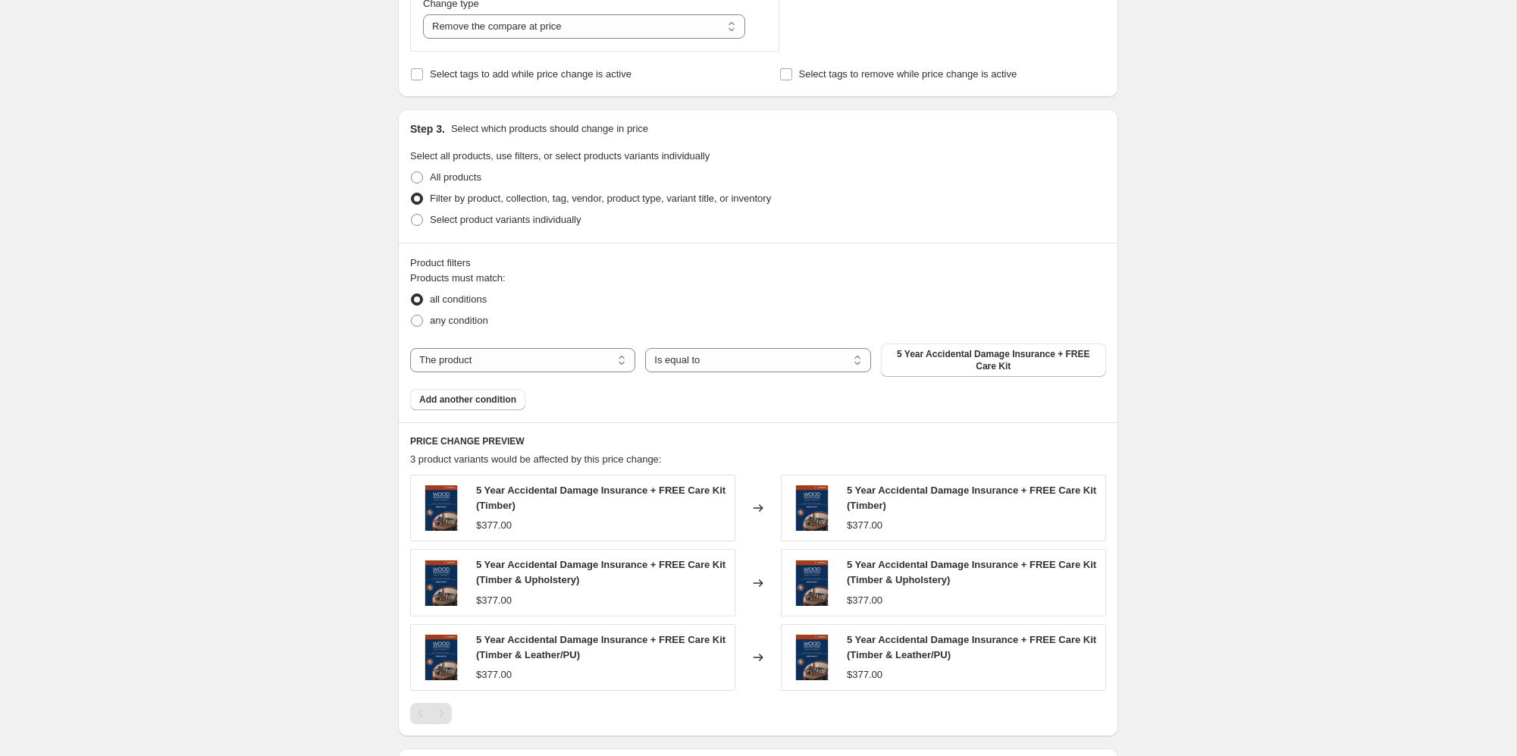
scroll to position [568, 0]
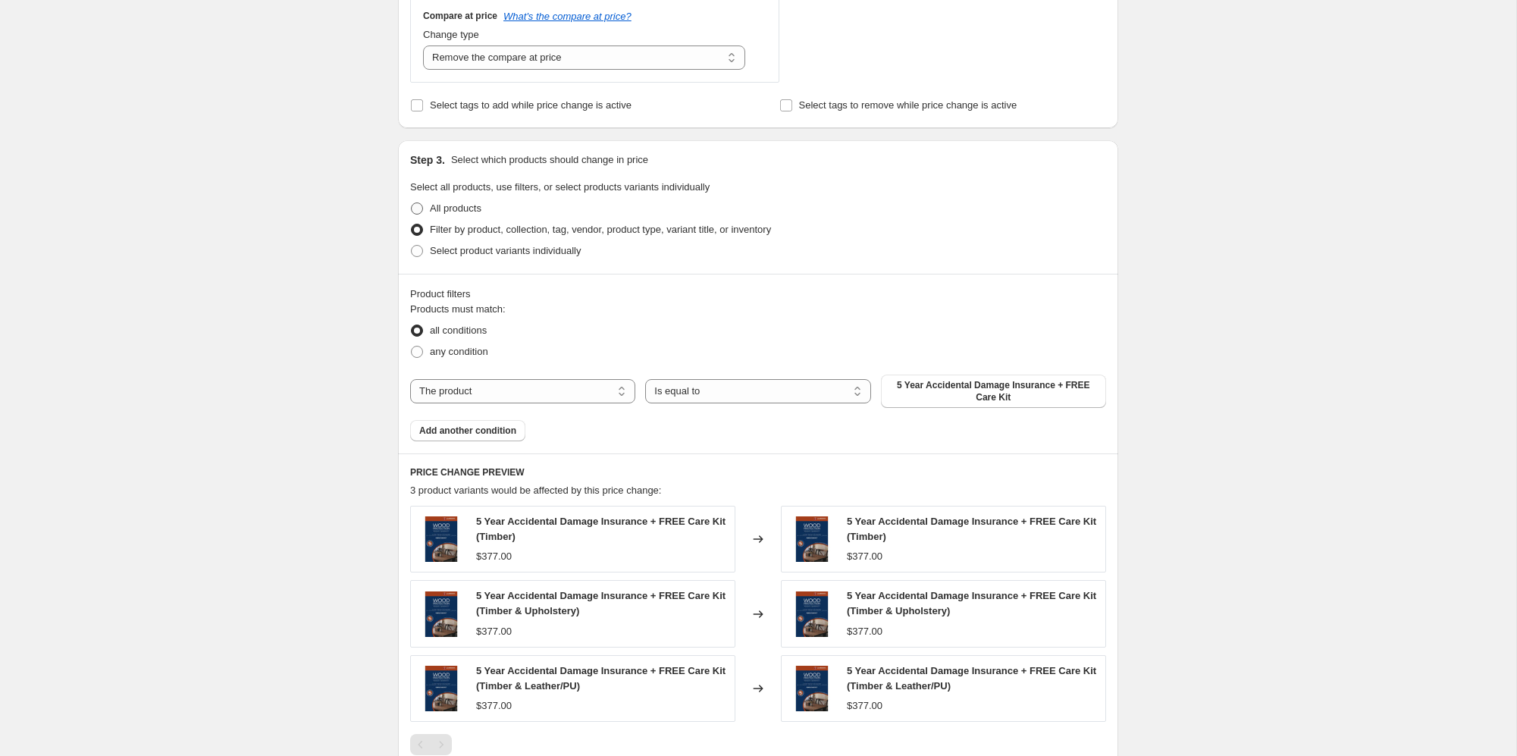
click at [416, 205] on span at bounding box center [417, 208] width 12 height 12
click at [412, 203] on input "All products" at bounding box center [411, 202] width 1 height 1
radio input "true"
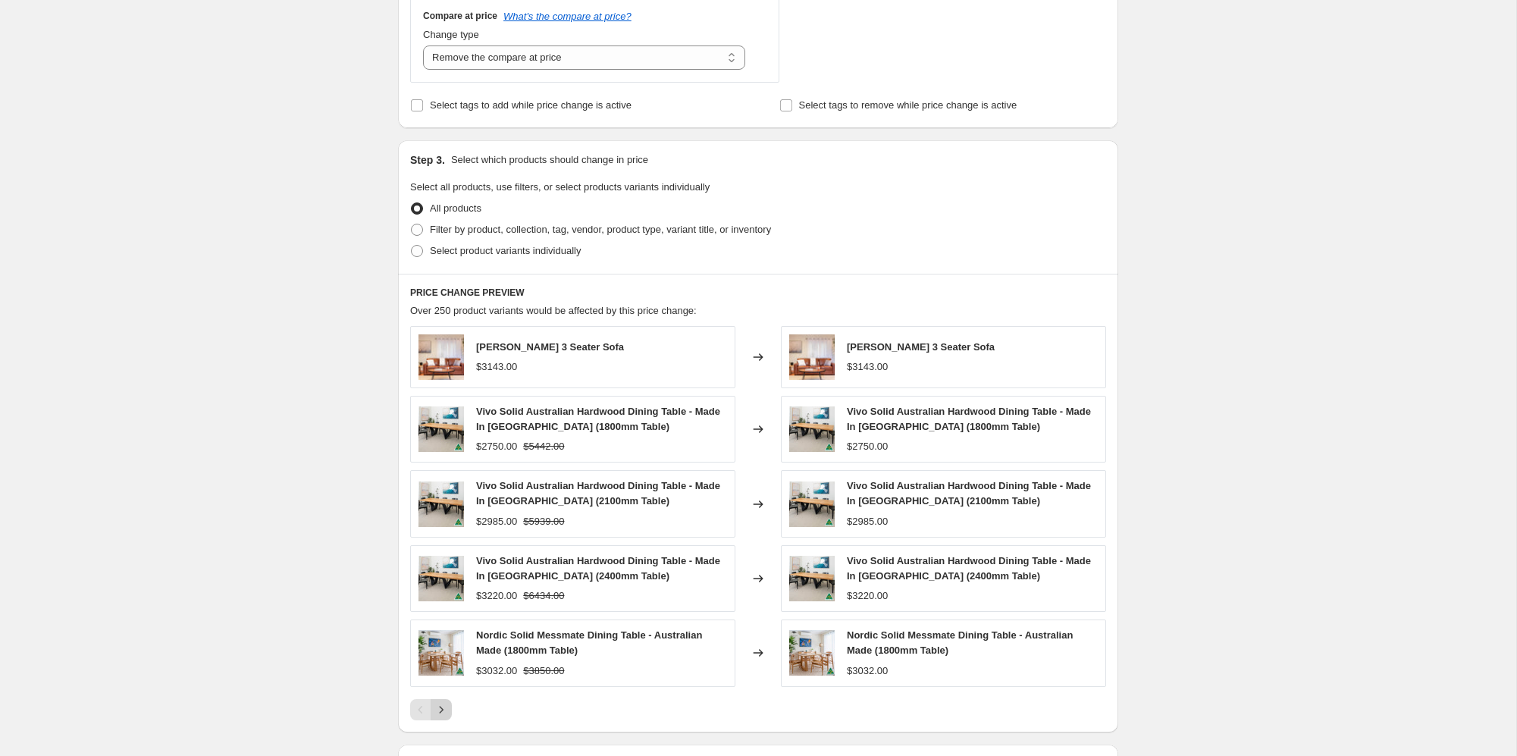
click at [446, 713] on icon "Next" at bounding box center [441, 709] width 15 height 15
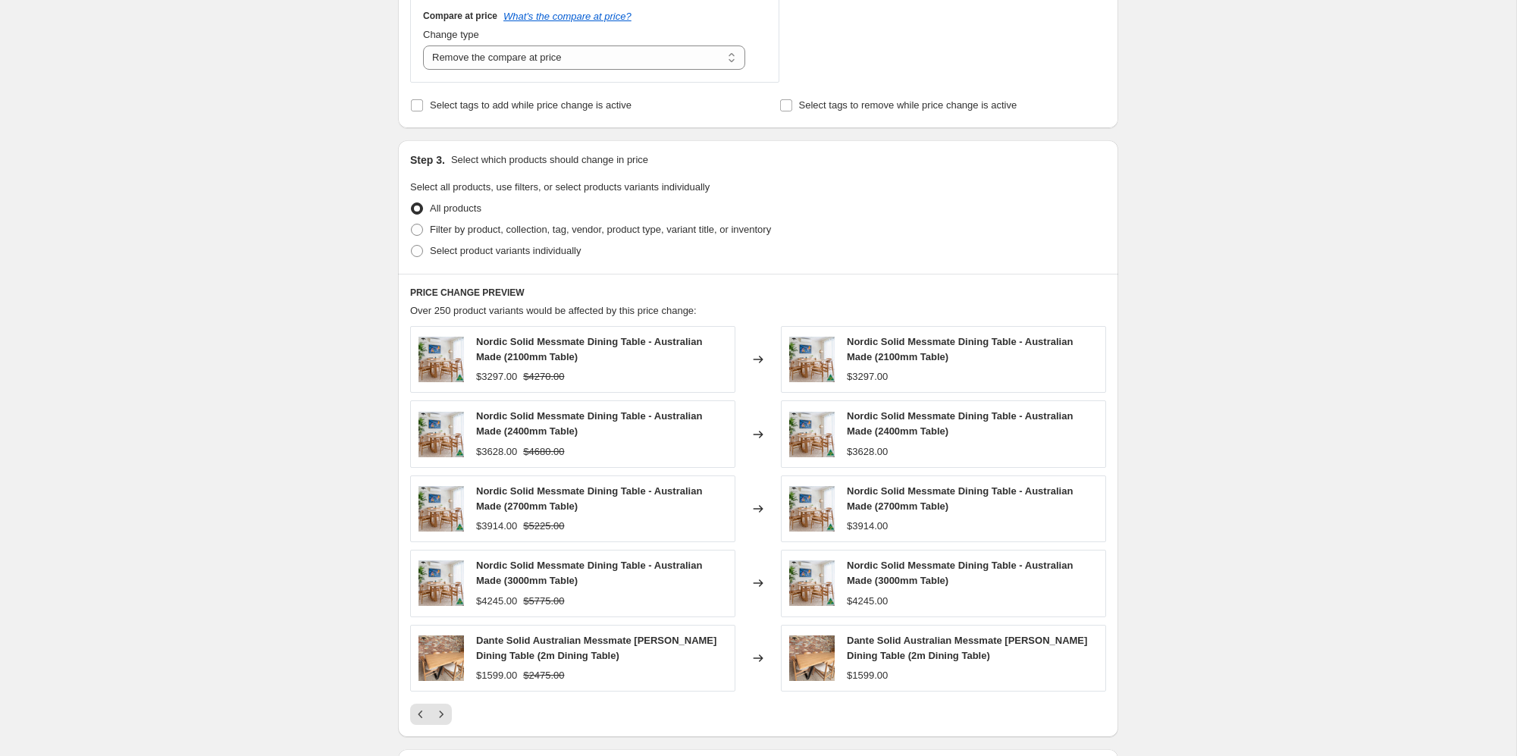
click at [445, 712] on icon "Next" at bounding box center [441, 714] width 15 height 15
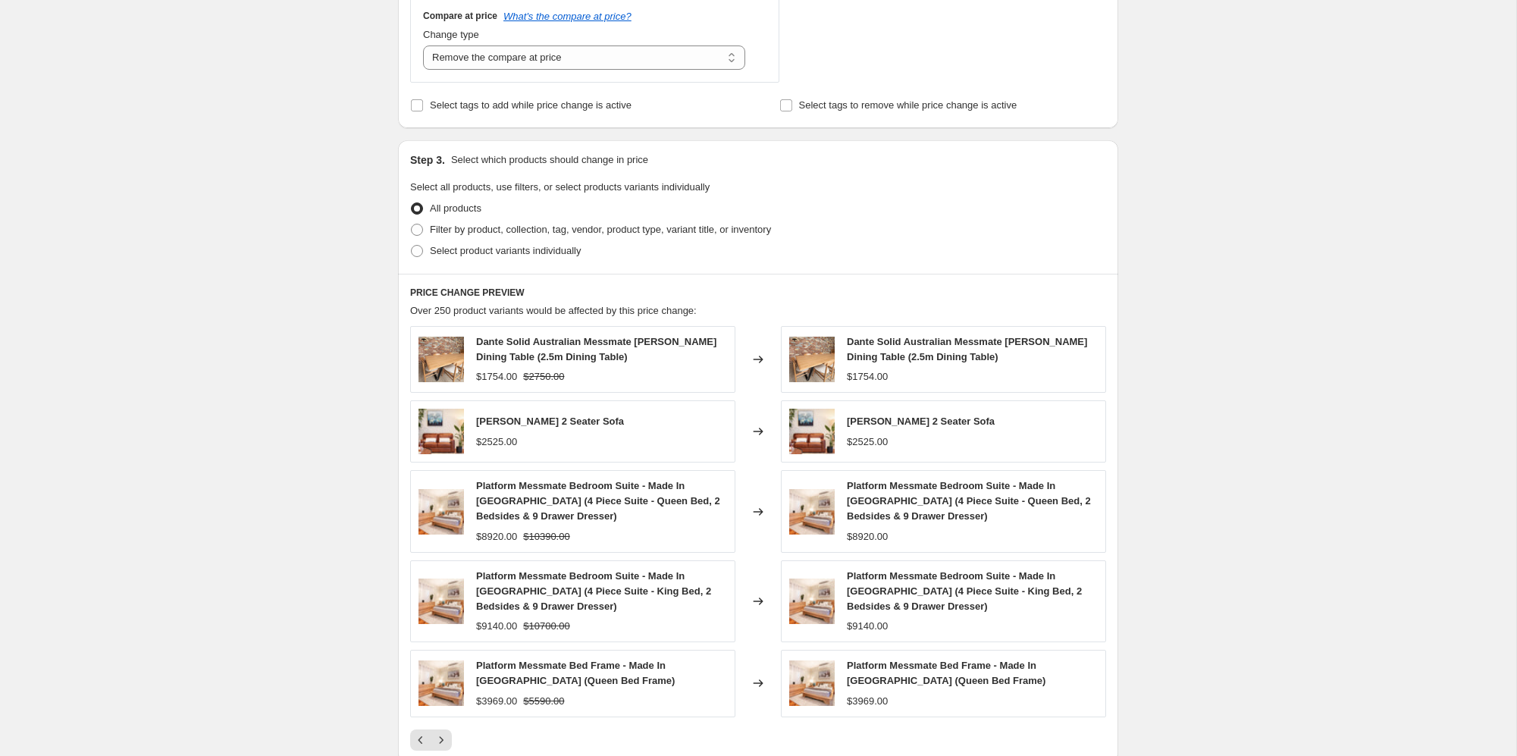
click at [445, 712] on div "Platform Messmate Bed Frame - Made In [GEOGRAPHIC_DATA] (Queen Bed Frame) $3969…" at bounding box center [572, 683] width 325 height 67
click at [439, 742] on icon "Next" at bounding box center [441, 739] width 15 height 15
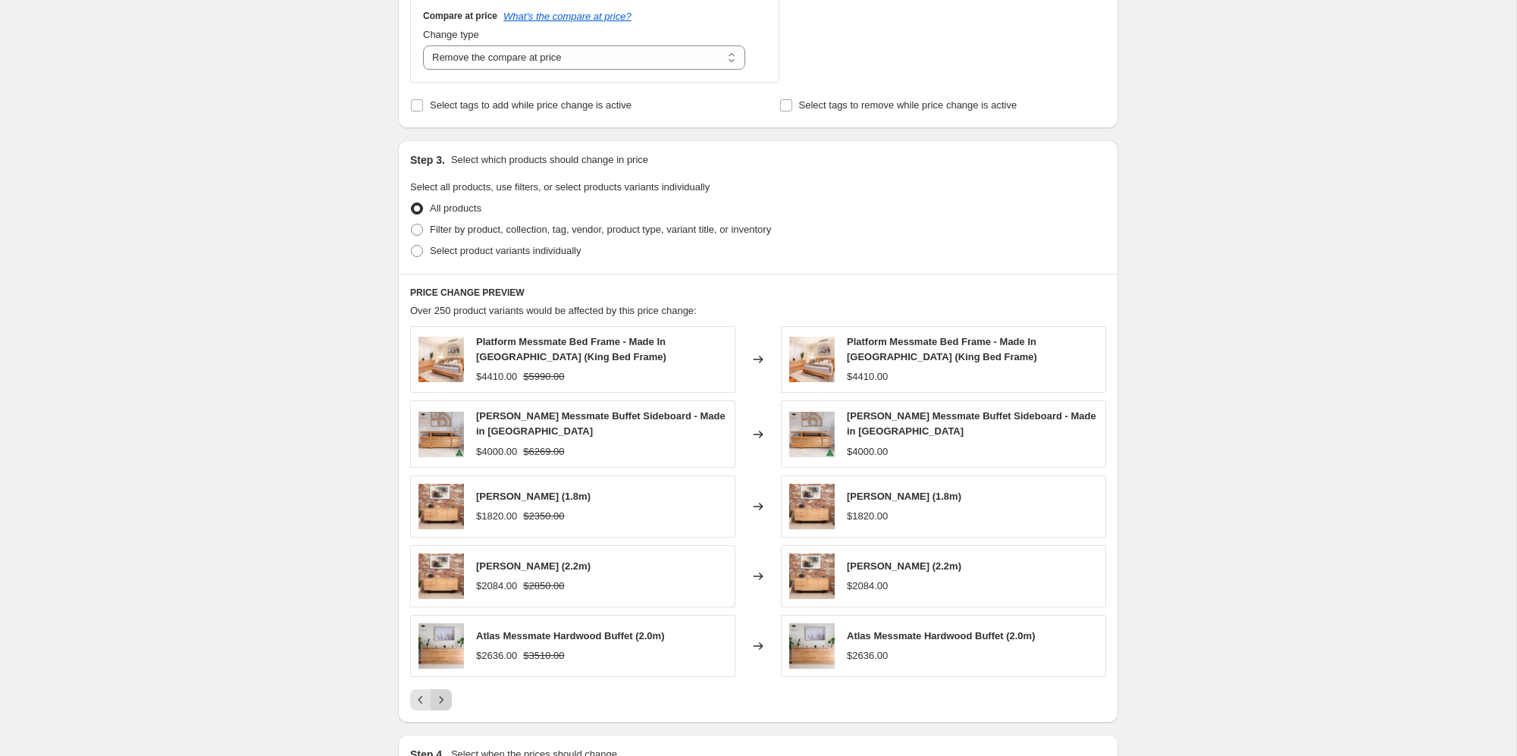
click at [440, 696] on icon "Next" at bounding box center [441, 699] width 15 height 15
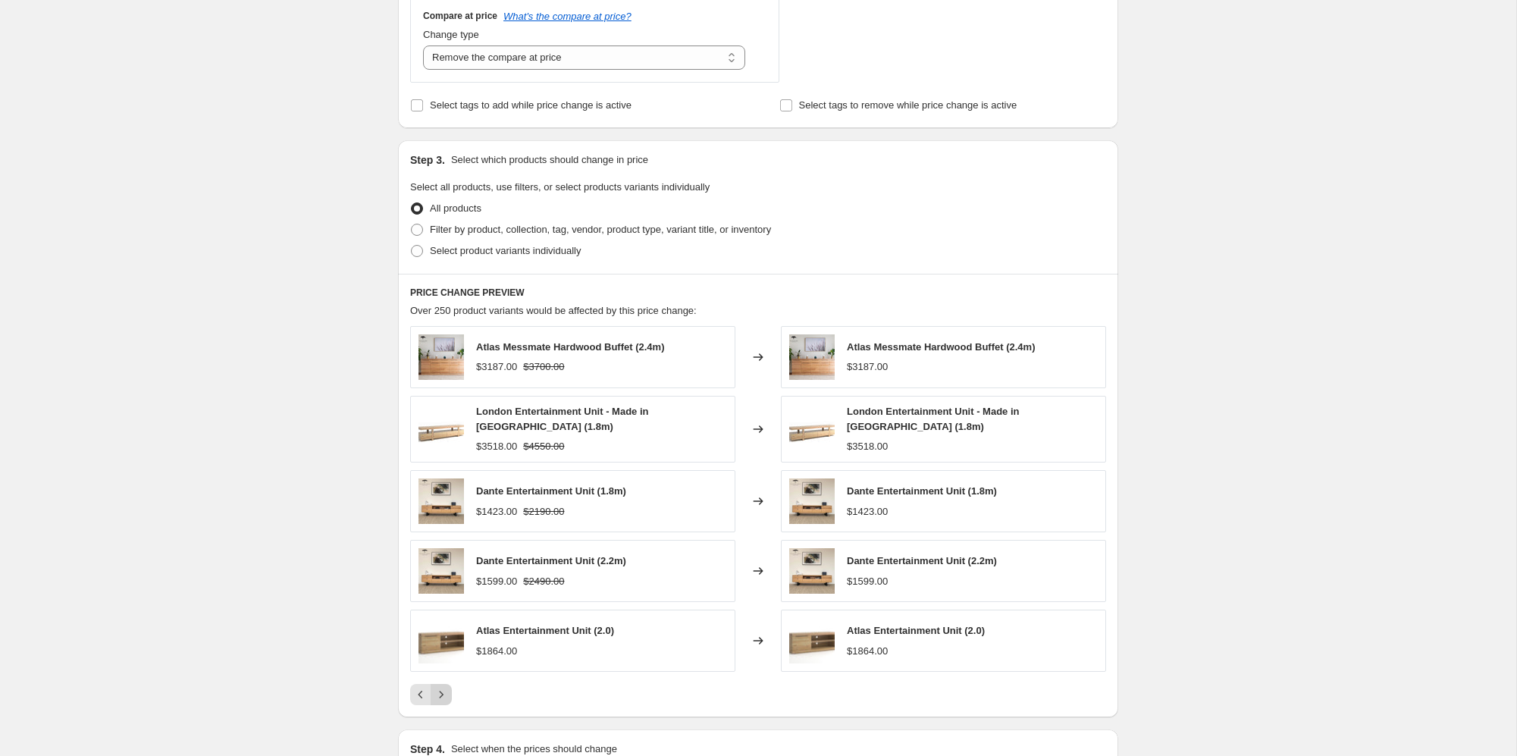
click at [440, 696] on icon "Next" at bounding box center [441, 694] width 15 height 15
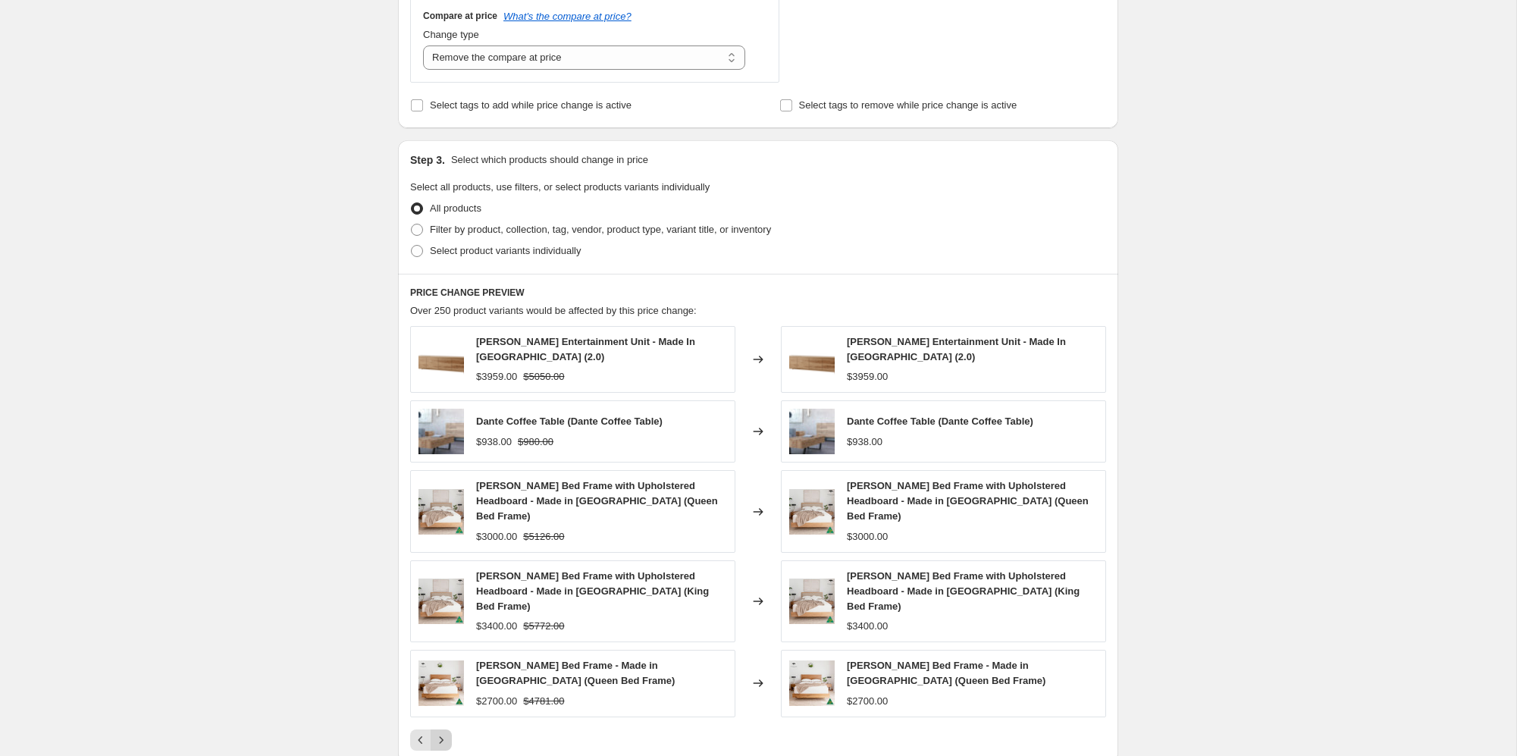
click at [440, 729] on button "Next" at bounding box center [441, 739] width 21 height 21
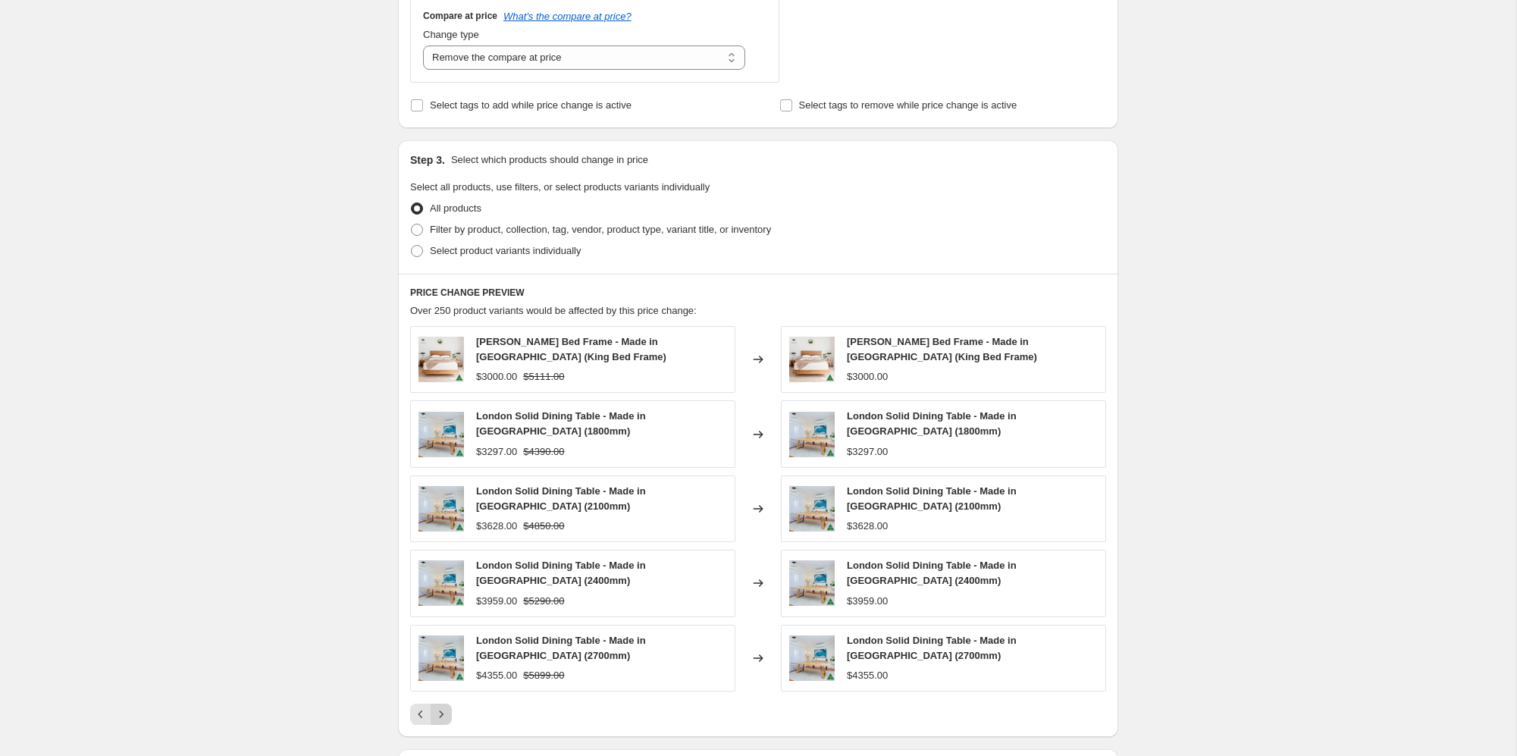
click at [440, 696] on div "[PERSON_NAME] Bed Frame - Made in [GEOGRAPHIC_DATA] (King Bed Frame) $3000.00 $…" at bounding box center [758, 525] width 696 height 399
click at [434, 719] on icon "Next" at bounding box center [441, 714] width 15 height 15
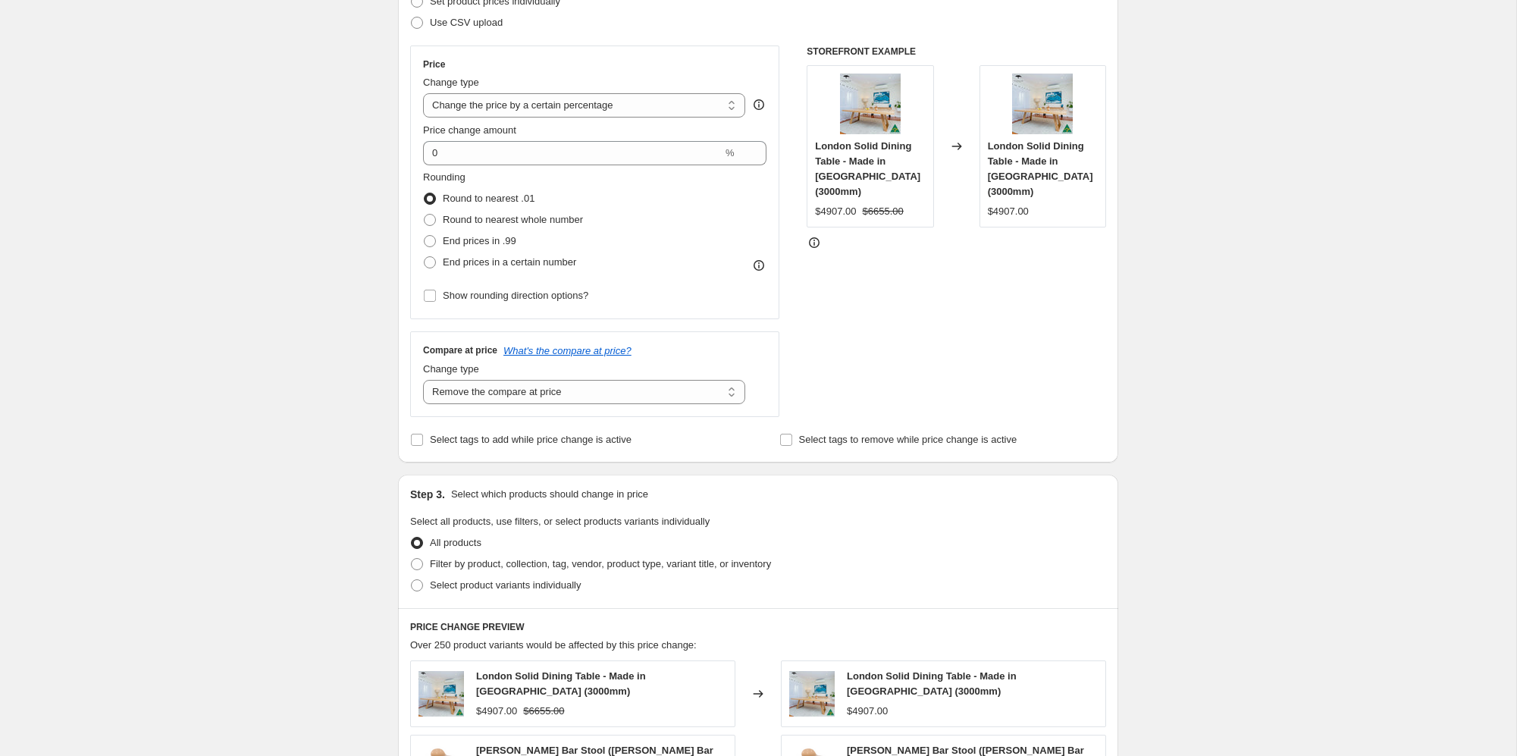
scroll to position [227, 0]
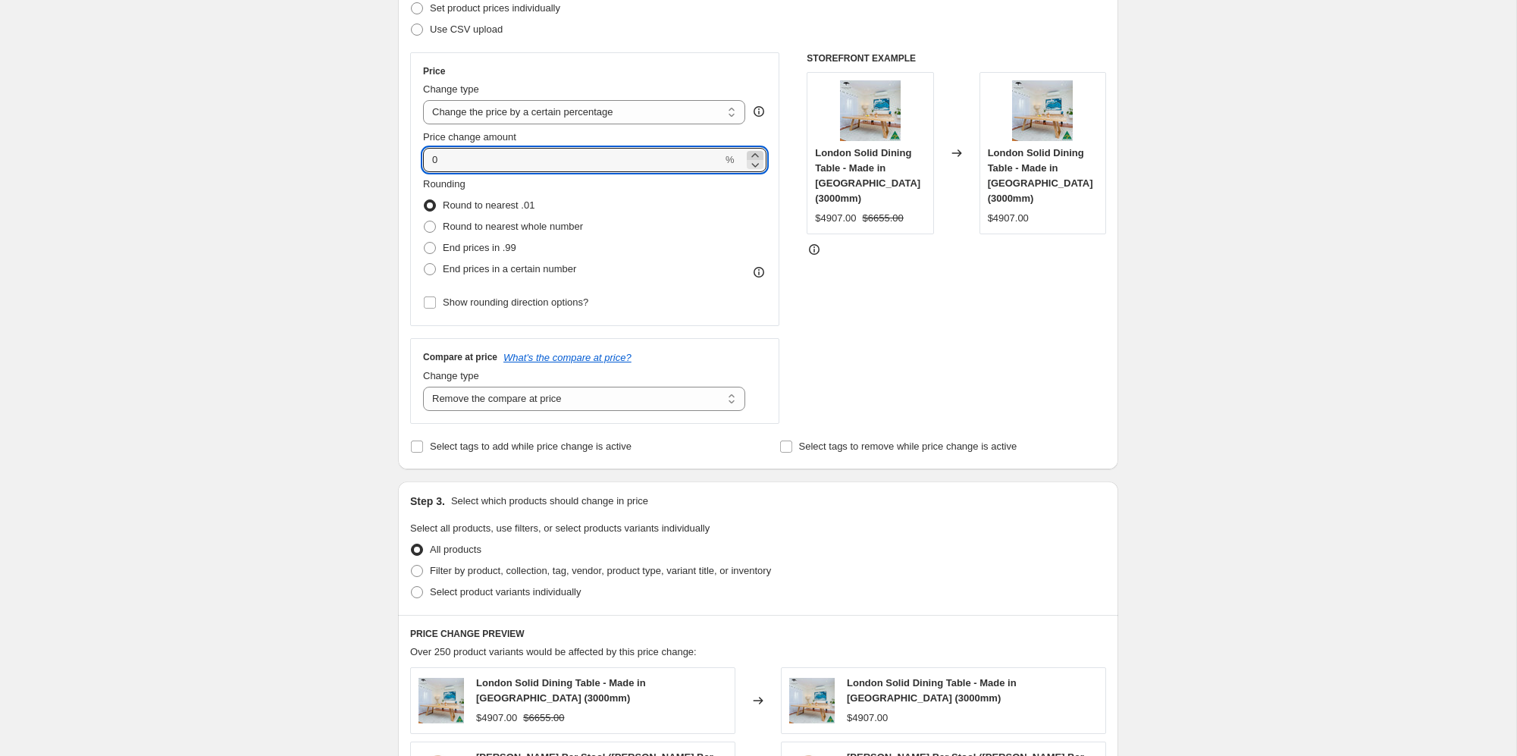
click at [756, 155] on icon at bounding box center [754, 155] width 7 height 4
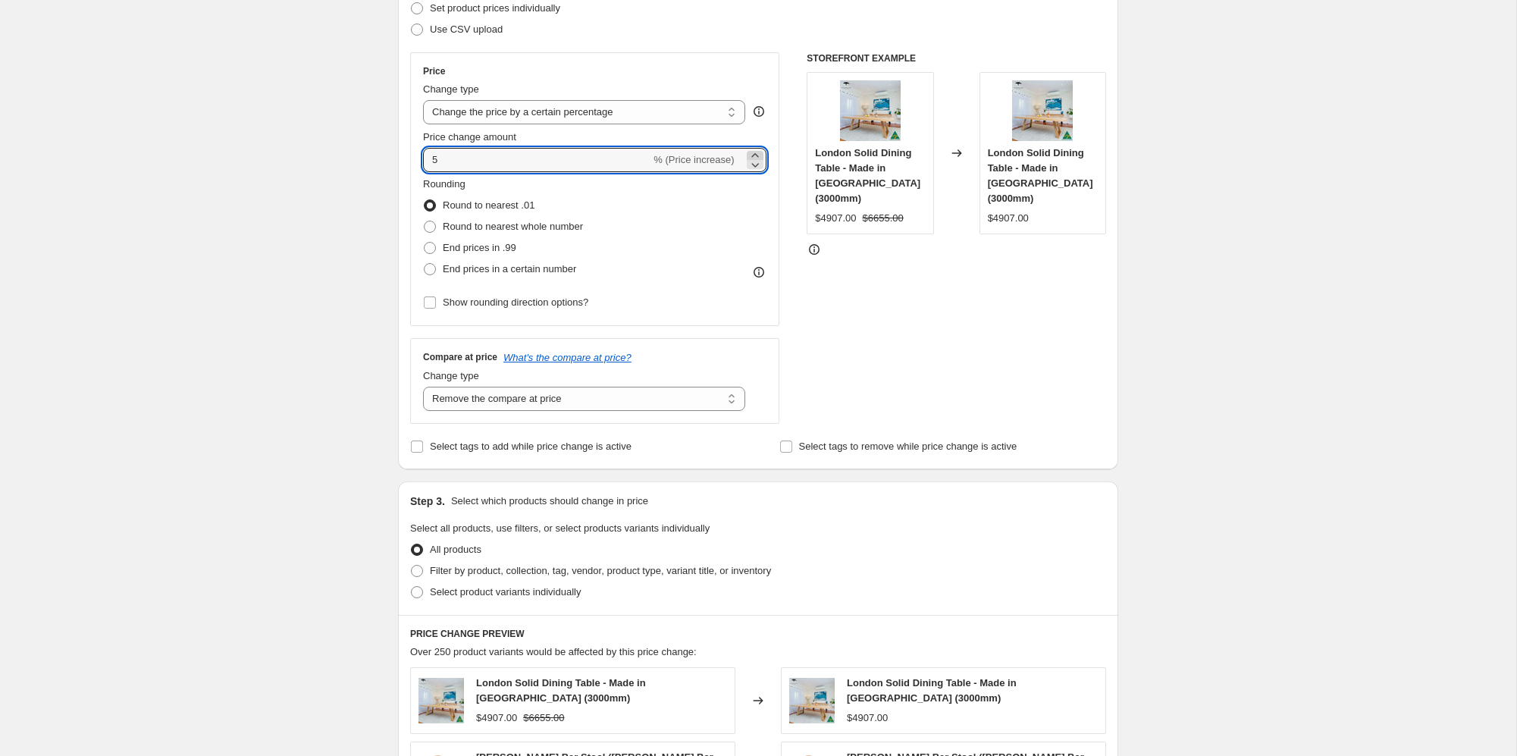
click at [756, 155] on icon at bounding box center [754, 155] width 7 height 4
drag, startPoint x: 538, startPoint y: 158, endPoint x: 358, endPoint y: 149, distance: 180.7
click at [359, 149] on div "Create new price [MEDICAL_DATA]. This page is ready Create new price [MEDICAL_D…" at bounding box center [758, 540] width 1516 height 1535
click at [271, 254] on div "Create new price [MEDICAL_DATA]. This page is ready Create new price [MEDICAL_D…" at bounding box center [758, 540] width 1516 height 1535
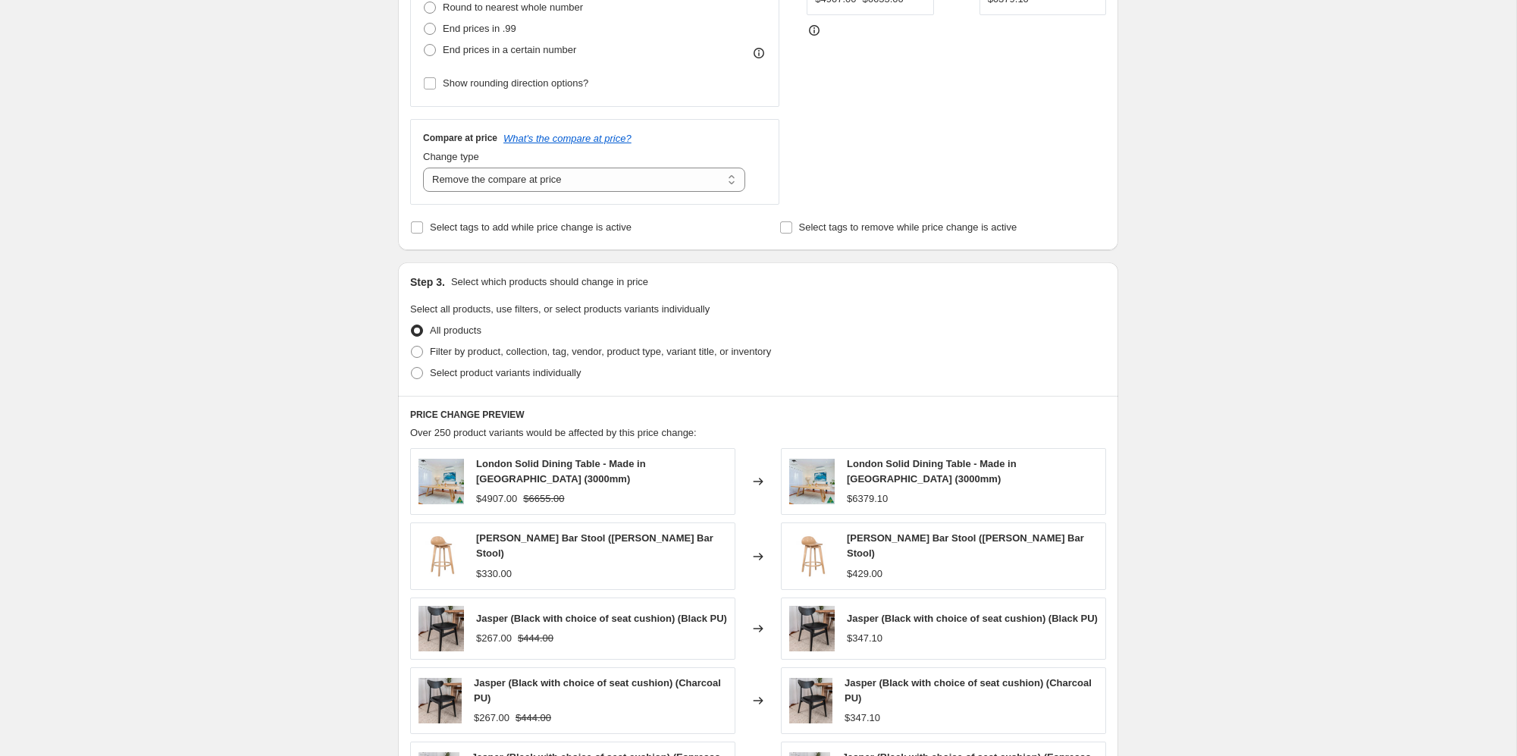
scroll to position [654, 0]
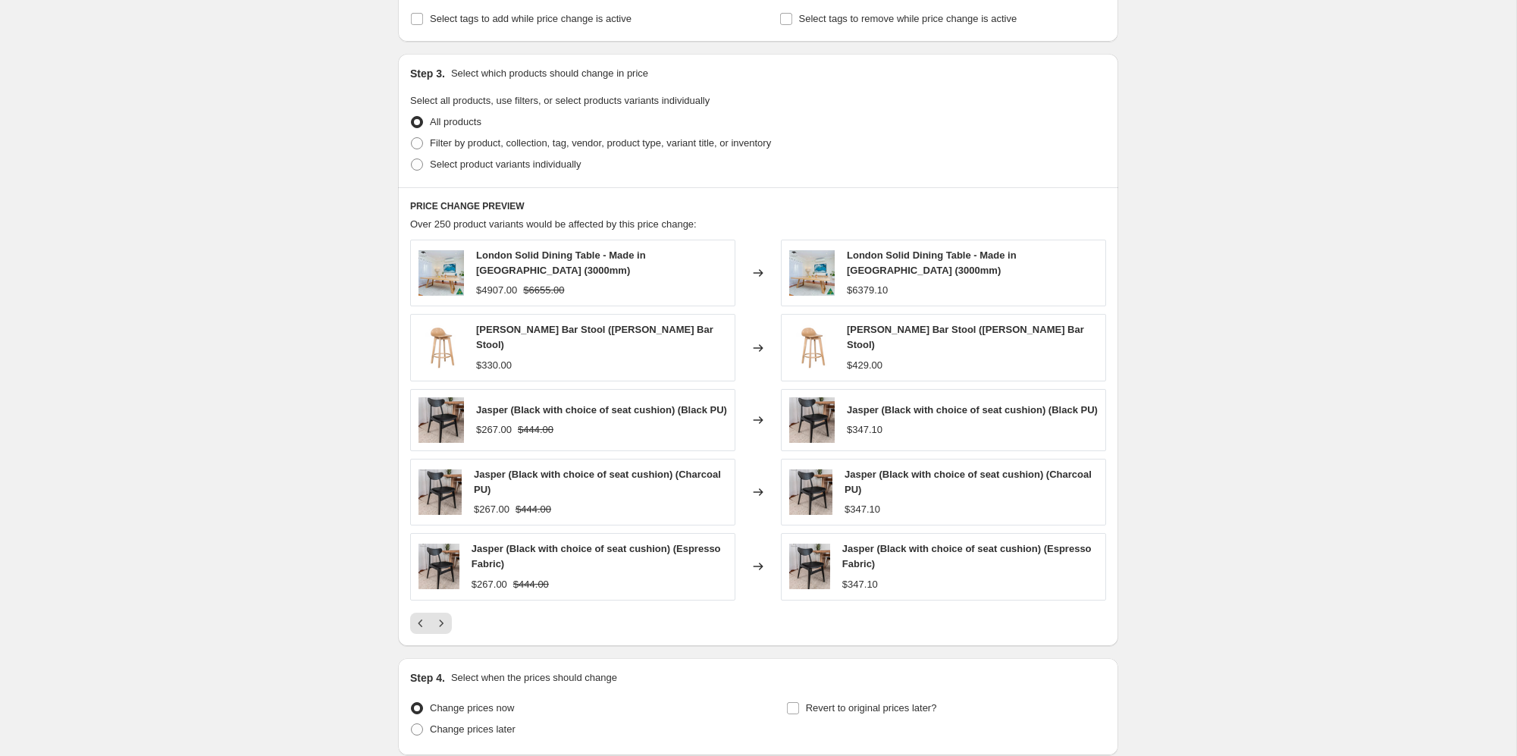
click at [336, 224] on div "Create new price [MEDICAL_DATA]. This page is ready Create new price [MEDICAL_D…" at bounding box center [758, 113] width 1516 height 1535
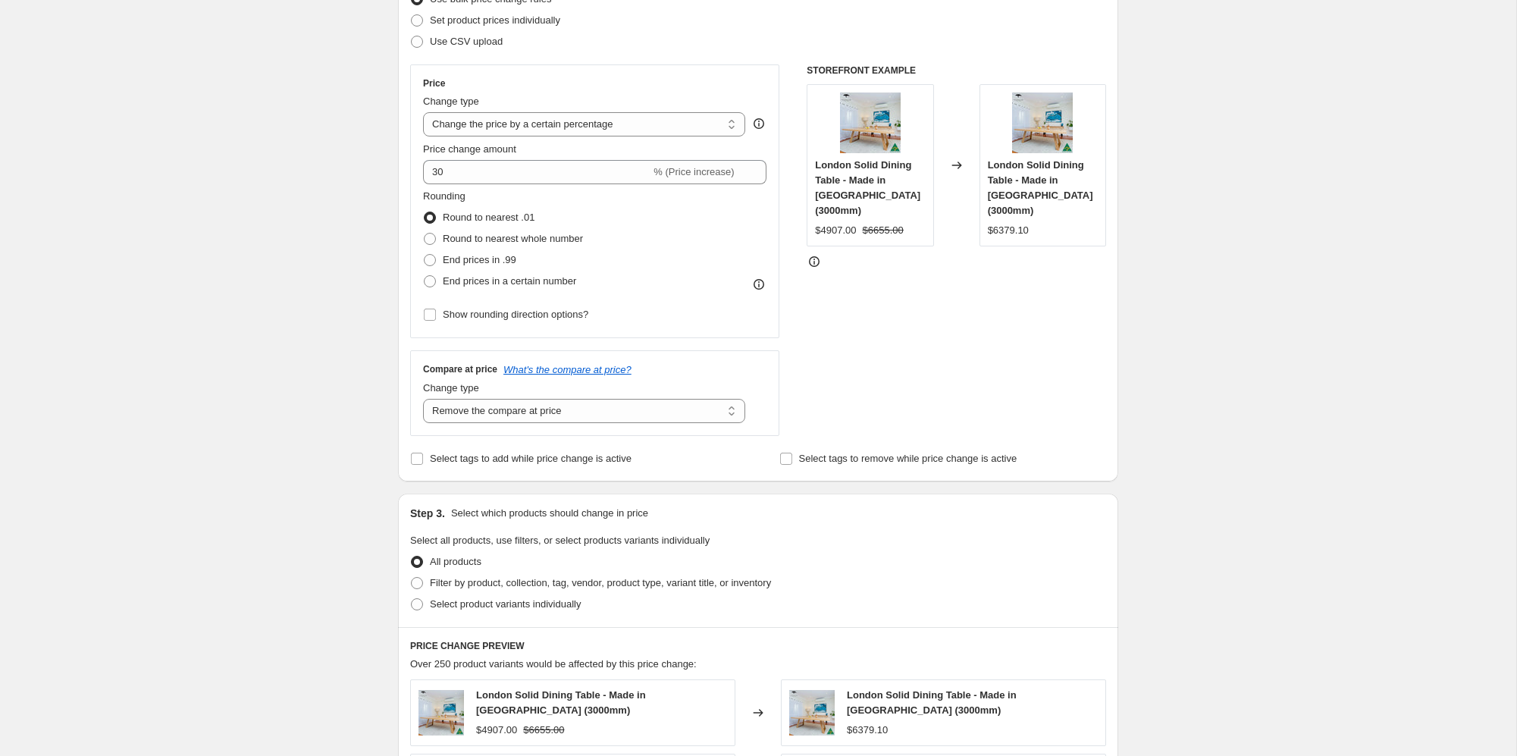
scroll to position [214, 0]
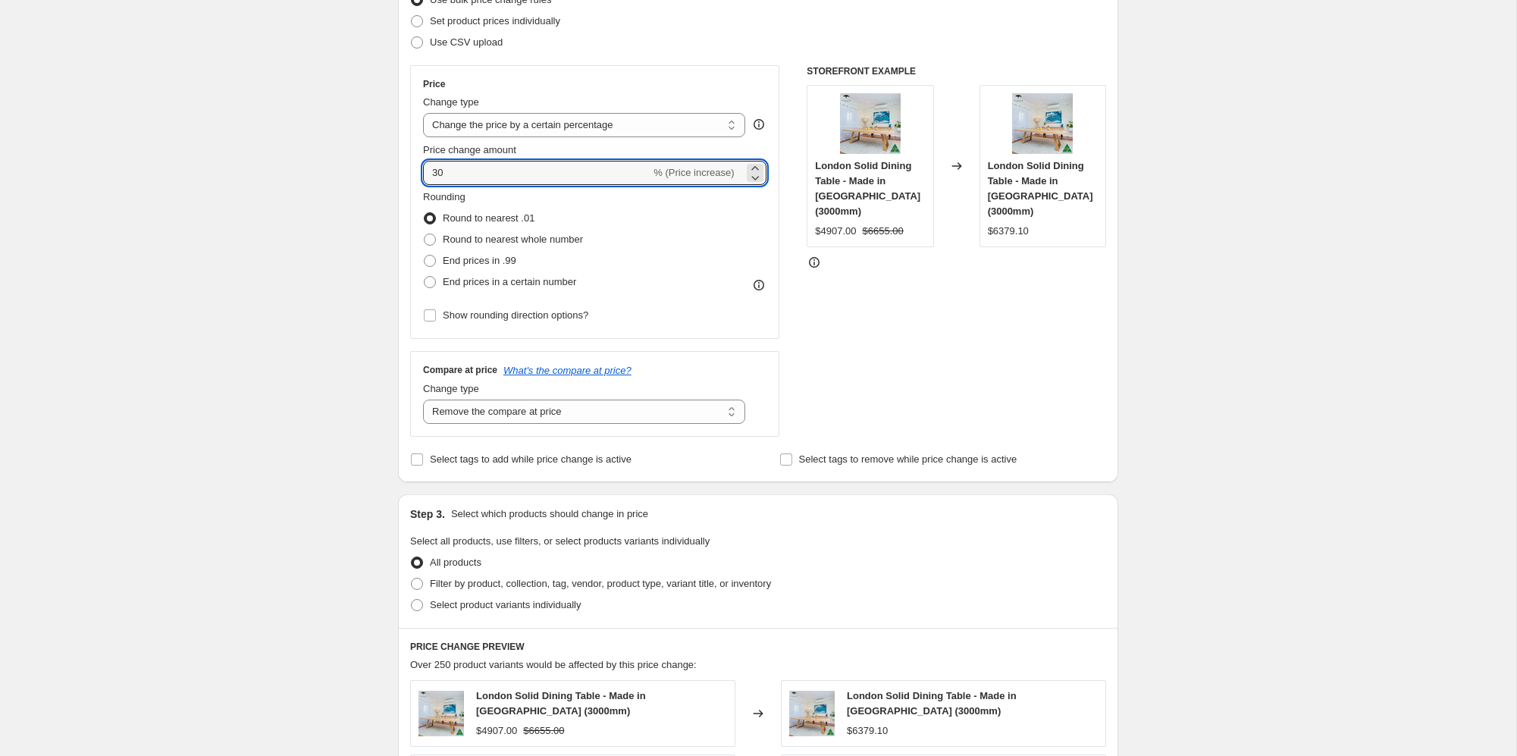
drag, startPoint x: 562, startPoint y: 172, endPoint x: 278, endPoint y: 157, distance: 284.0
click at [278, 157] on div "Create new price [MEDICAL_DATA]. This page is ready Create new price [MEDICAL_D…" at bounding box center [758, 553] width 1516 height 1535
type input "0"
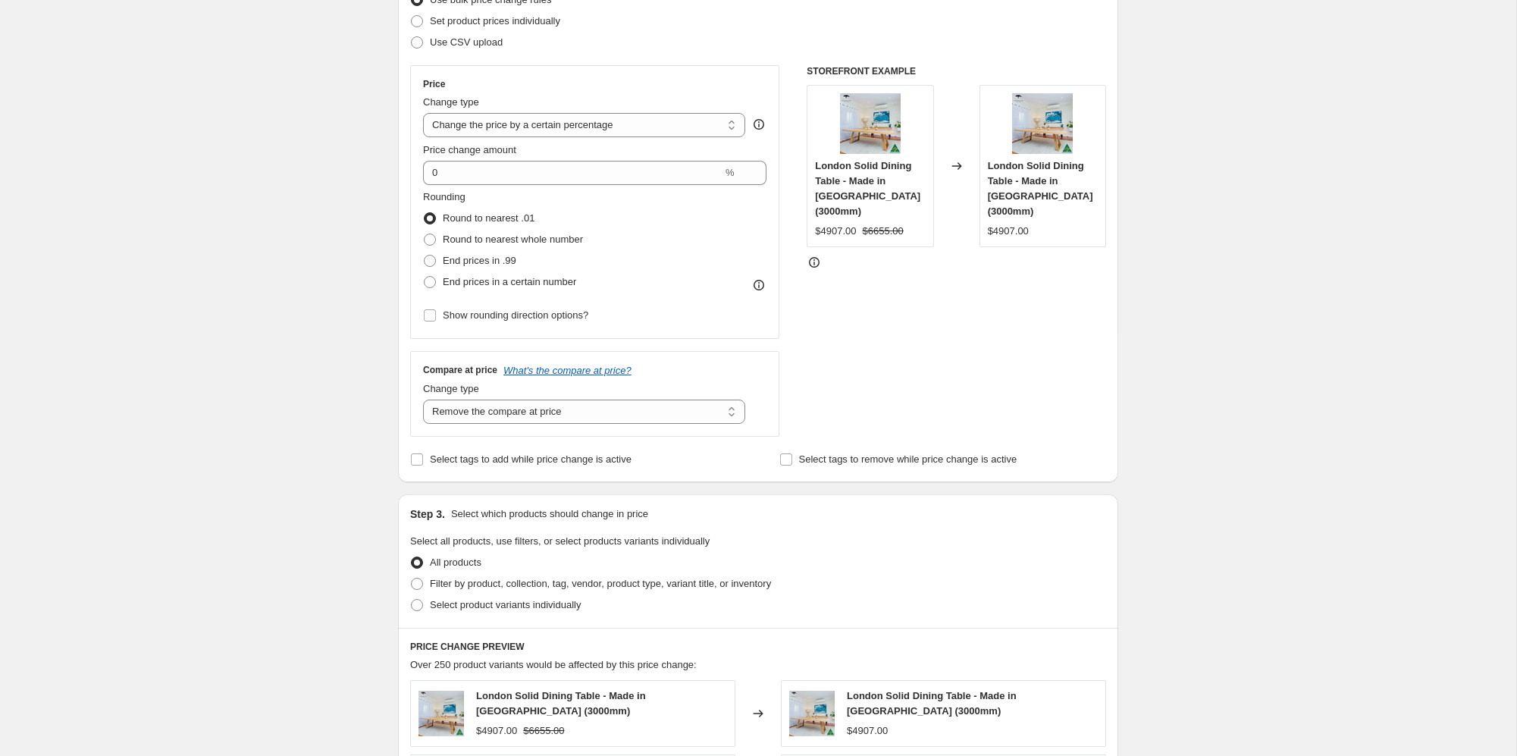
click at [266, 198] on div "Create new price [MEDICAL_DATA]. This page is ready Create new price [MEDICAL_D…" at bounding box center [758, 553] width 1516 height 1535
click at [198, 348] on div "Create new price [MEDICAL_DATA]. This page is ready Create new price [MEDICAL_D…" at bounding box center [758, 553] width 1516 height 1535
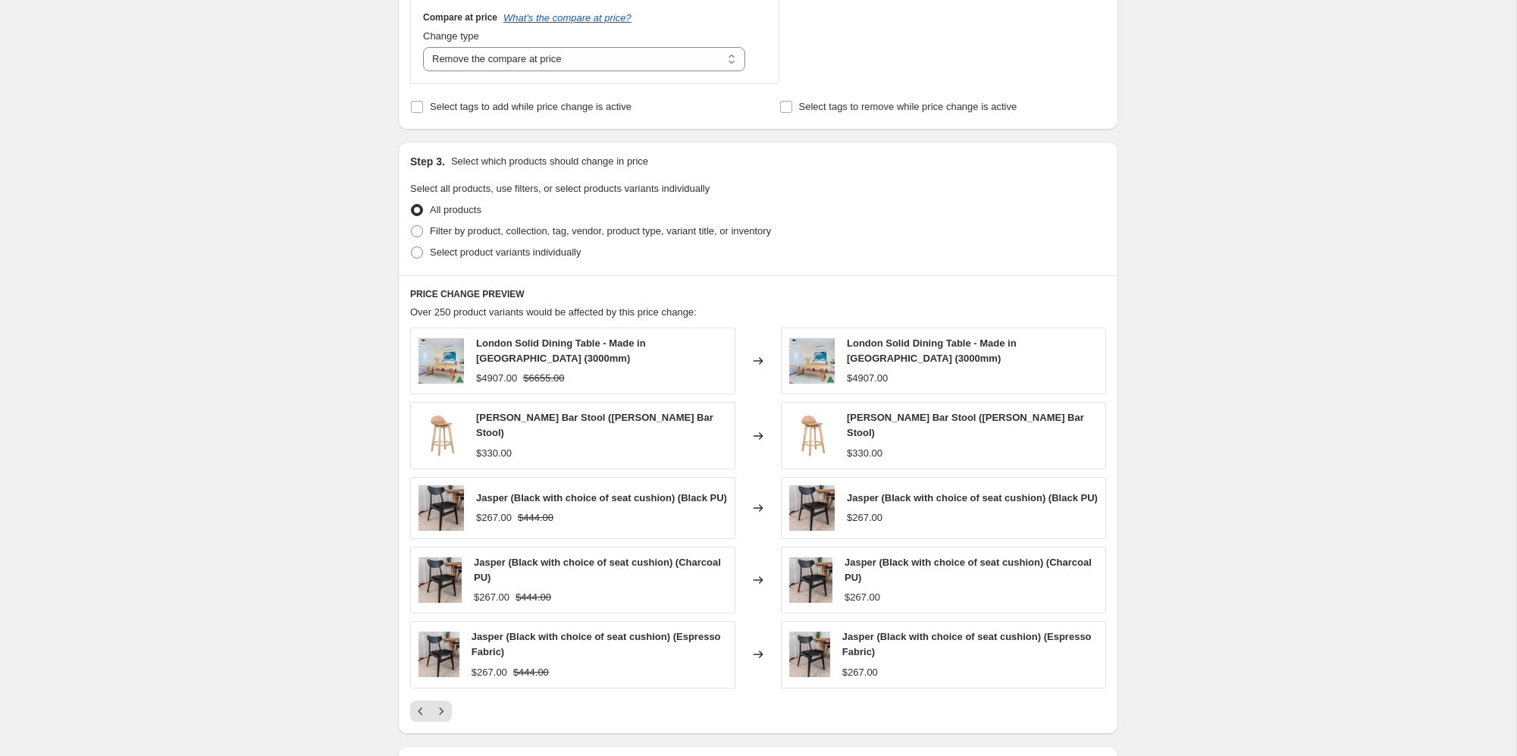
scroll to position [729, 0]
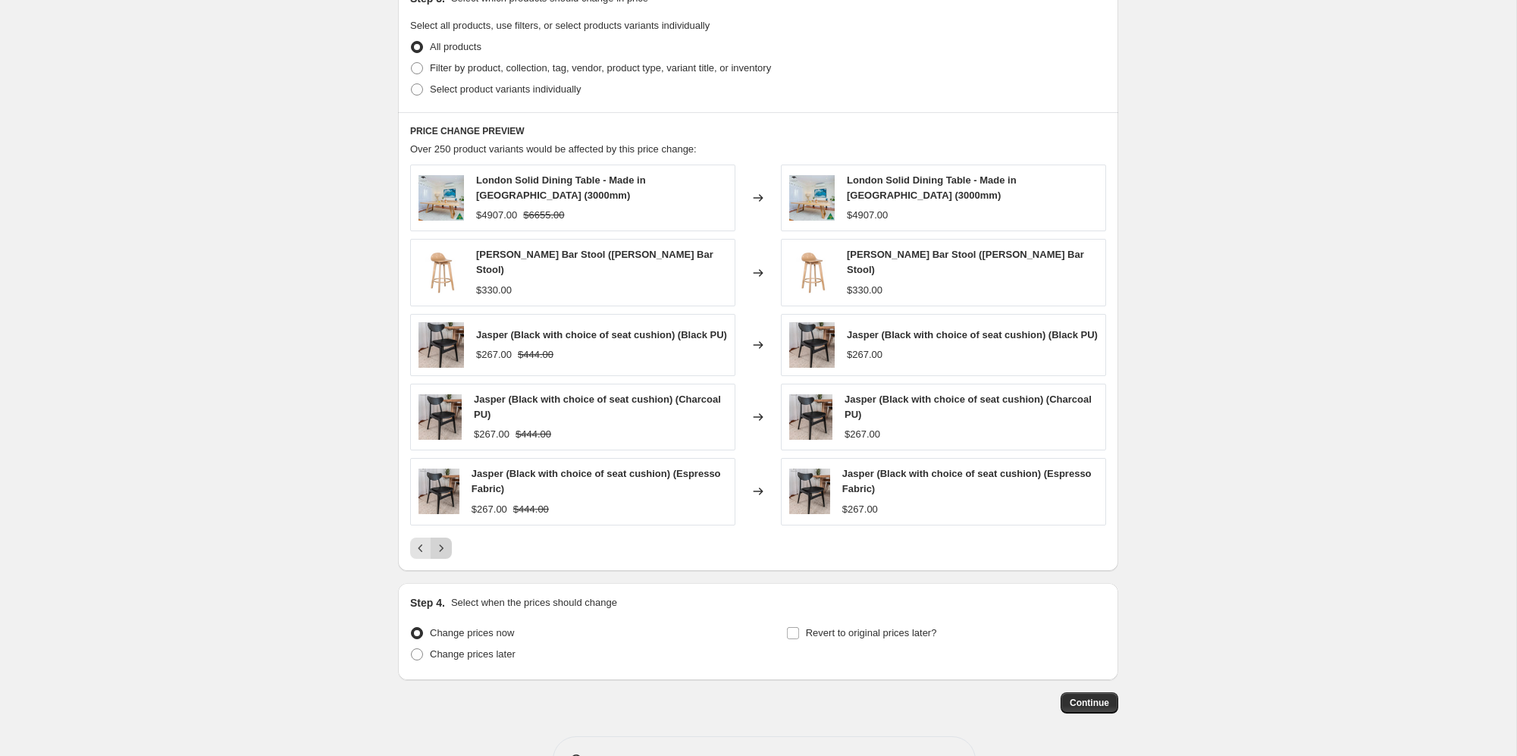
click at [449, 553] on button "Next" at bounding box center [441, 548] width 21 height 21
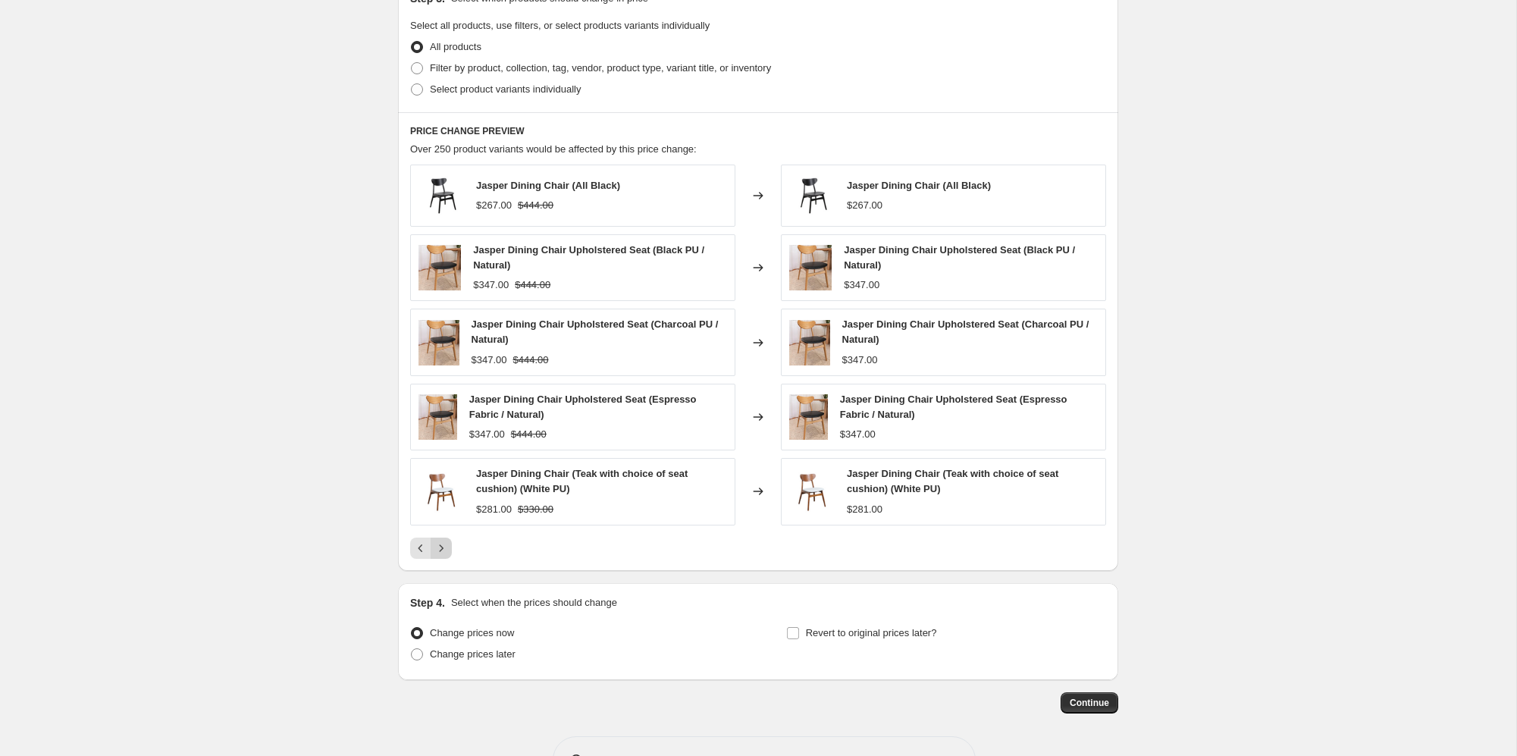
click at [449, 553] on button "Next" at bounding box center [441, 548] width 21 height 21
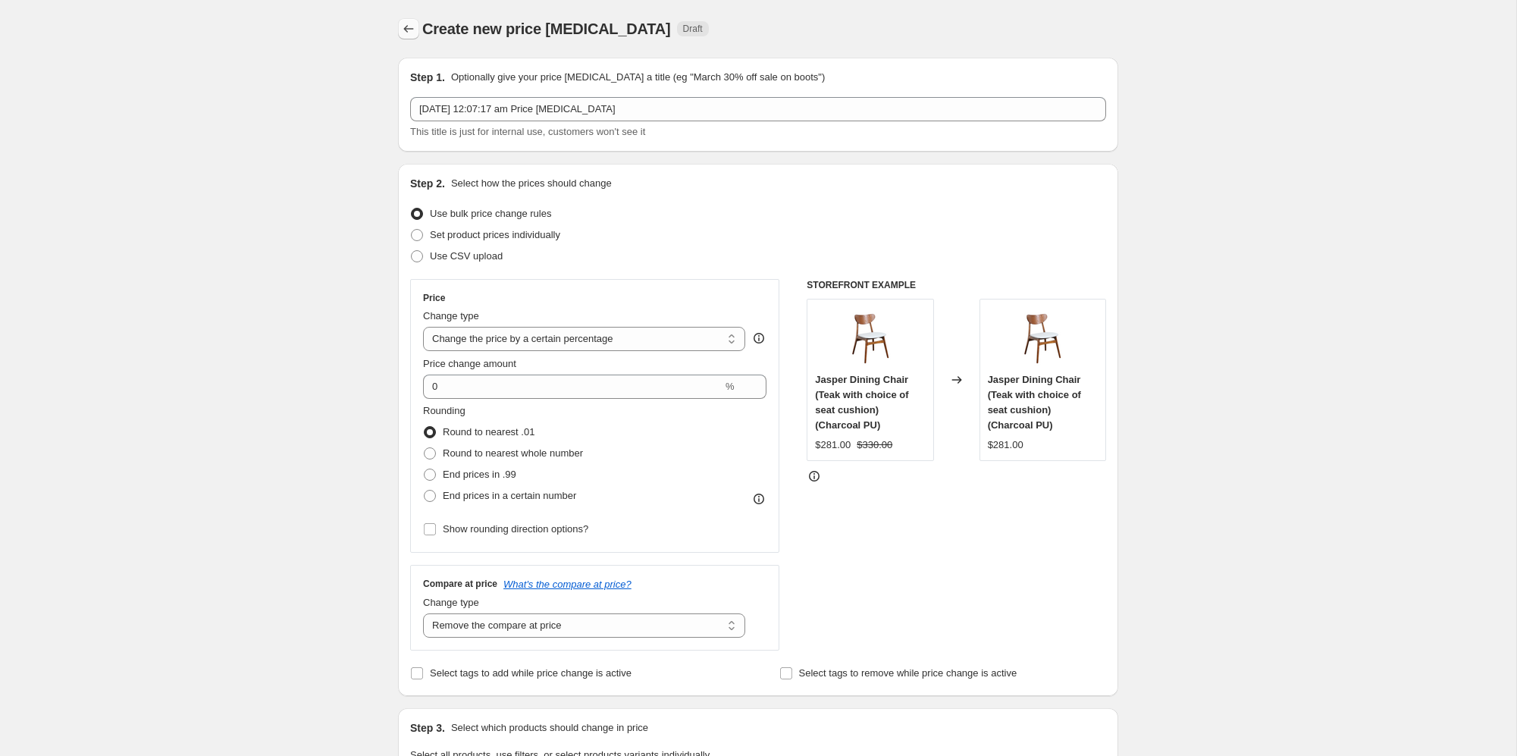
scroll to position [0, 0]
click at [405, 33] on icon "Price change jobs" at bounding box center [408, 28] width 15 height 15
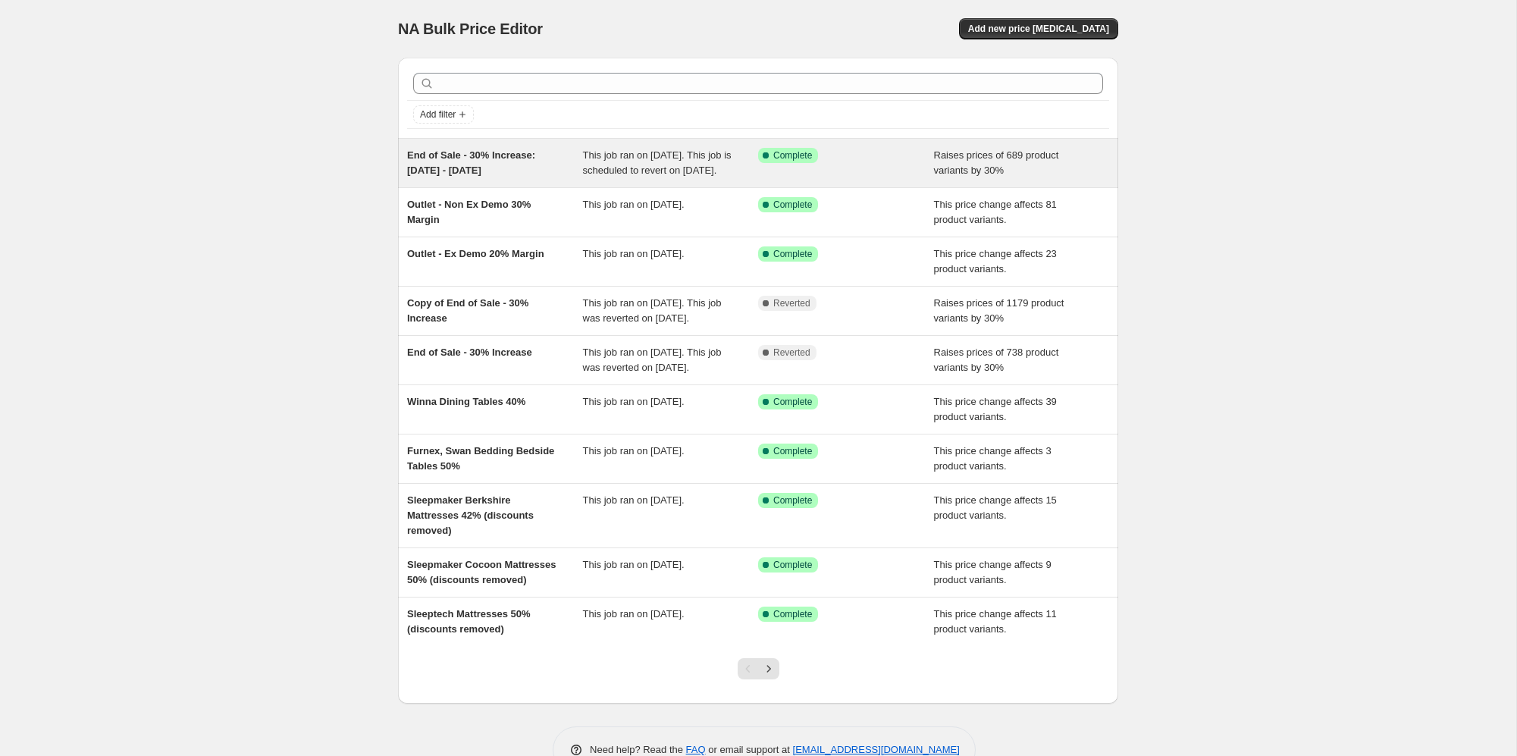
click at [628, 169] on span "This job ran on [DATE]. This job is scheduled to revert on [DATE]." at bounding box center [657, 162] width 149 height 27
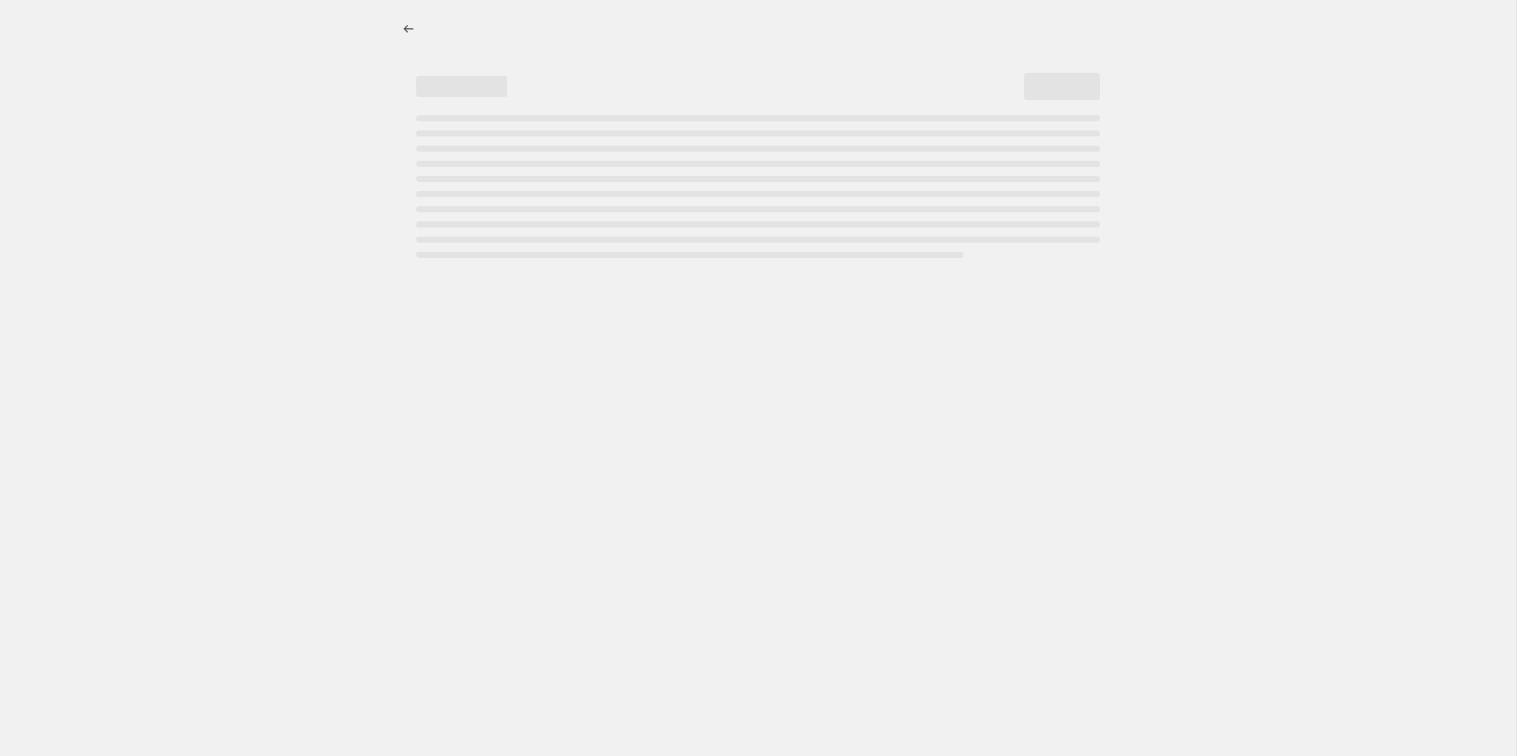
select select "percentage"
select select "no_change"
select select "product_status"
select select "tag"
select select "not_equal"
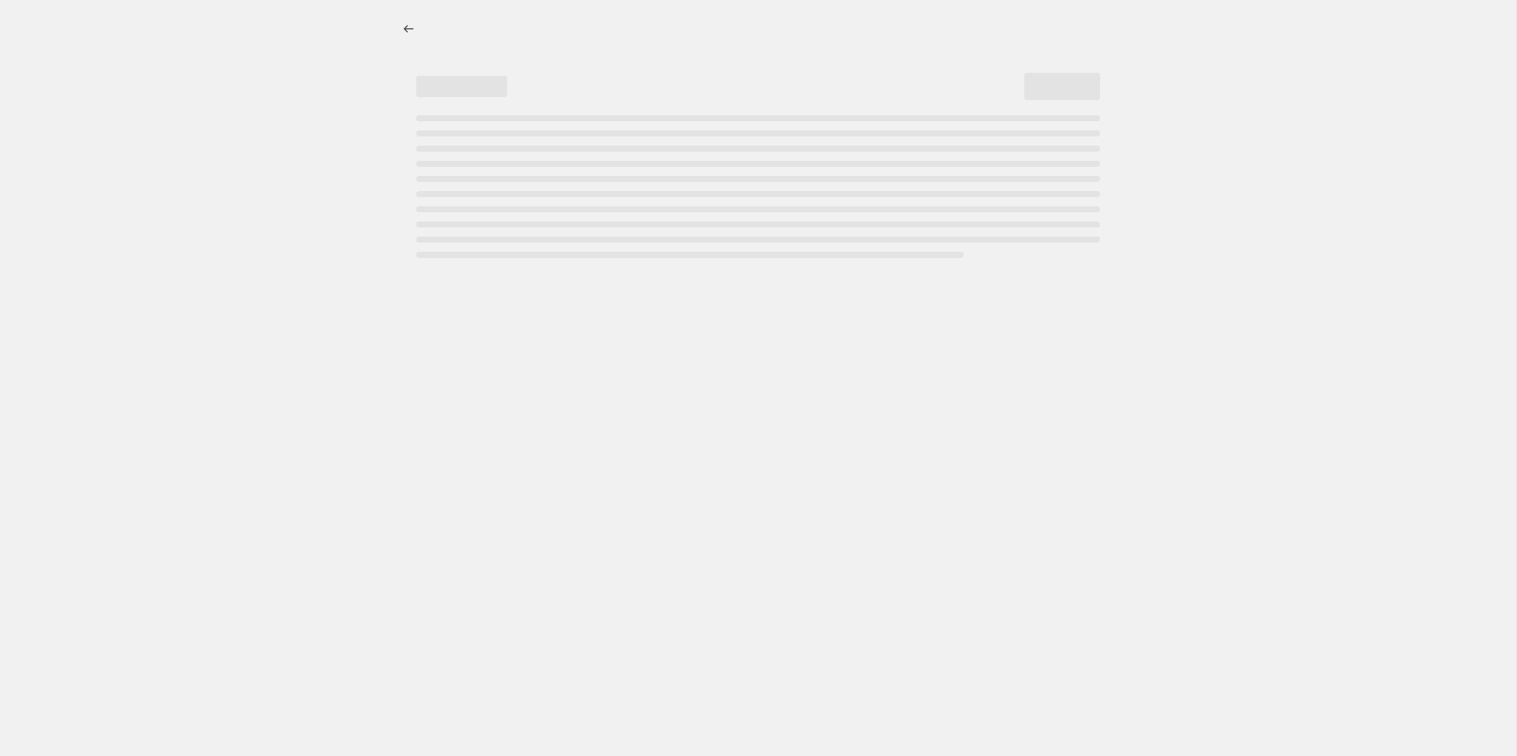
select select "tag"
select select "not_equal"
